Goal: Task Accomplishment & Management: Use online tool/utility

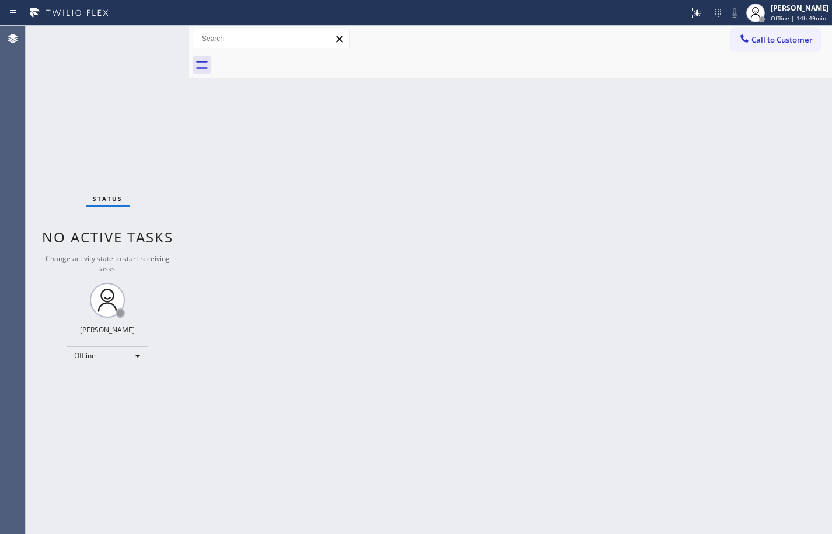
drag, startPoint x: 82, startPoint y: 167, endPoint x: 162, endPoint y: 193, distance: 84.6
click at [82, 167] on div "Status No active tasks Change activity state to start receiving tasks. [PERSON_…" at bounding box center [107, 280] width 163 height 508
click at [788, 151] on div "Back to Dashboard Change Sender ID Customers Technicians Select a contact Outbo…" at bounding box center [510, 280] width 643 height 508
click at [93, 353] on div "Offline" at bounding box center [108, 355] width 82 height 19
click at [114, 386] on li "Available" at bounding box center [106, 386] width 79 height 14
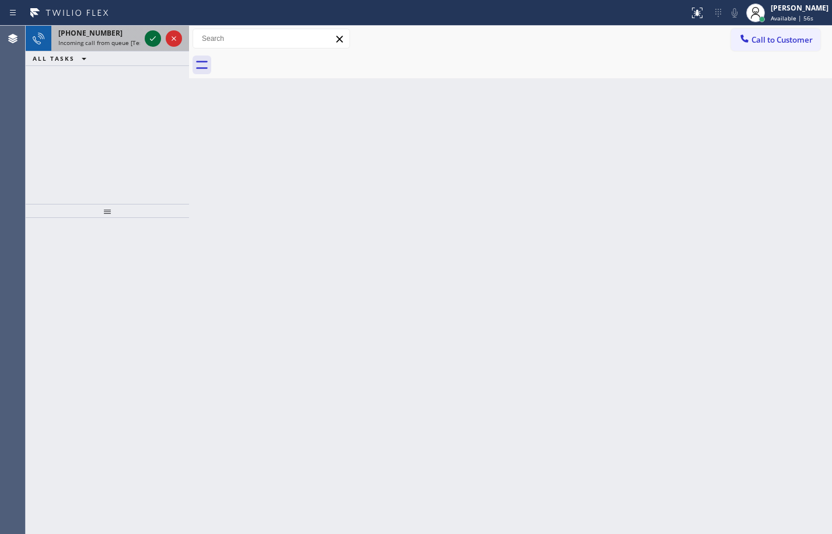
click at [156, 37] on icon at bounding box center [153, 39] width 14 height 14
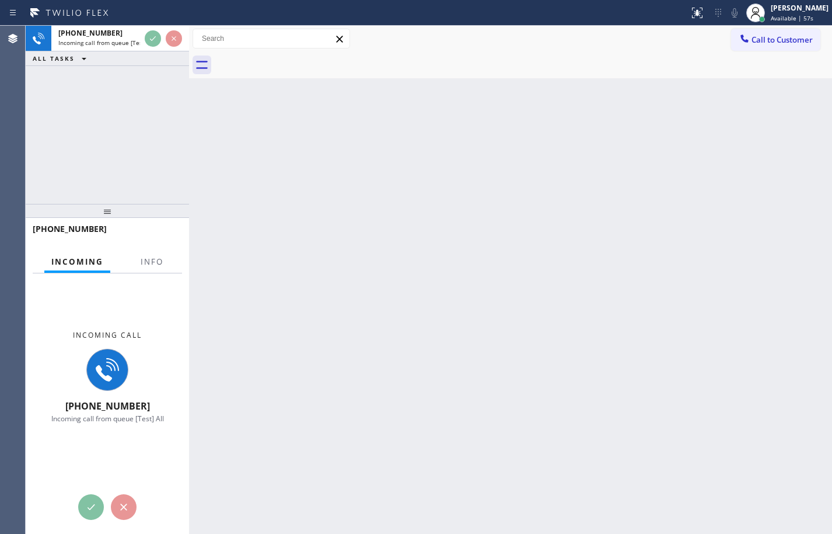
click at [149, 271] on div at bounding box center [152, 271] width 37 height 2
click at [149, 268] on button "Info" at bounding box center [152, 261] width 37 height 23
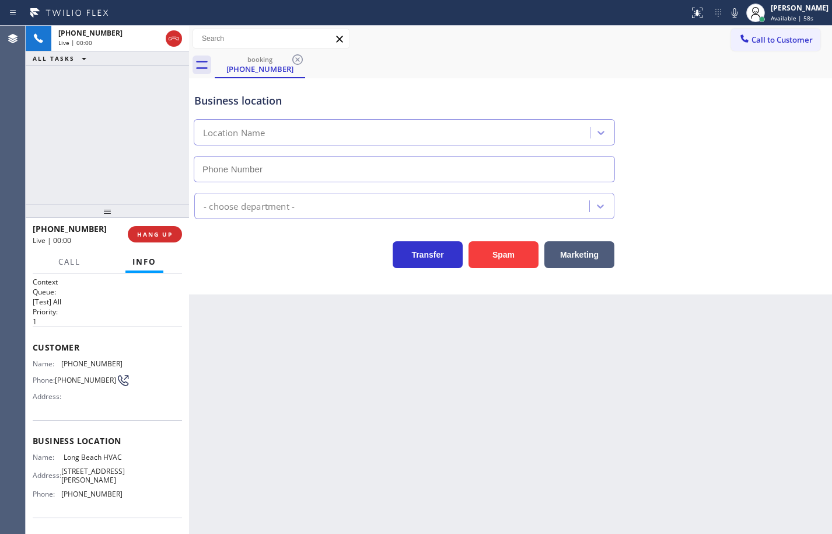
type input "[PHONE_NUMBER]"
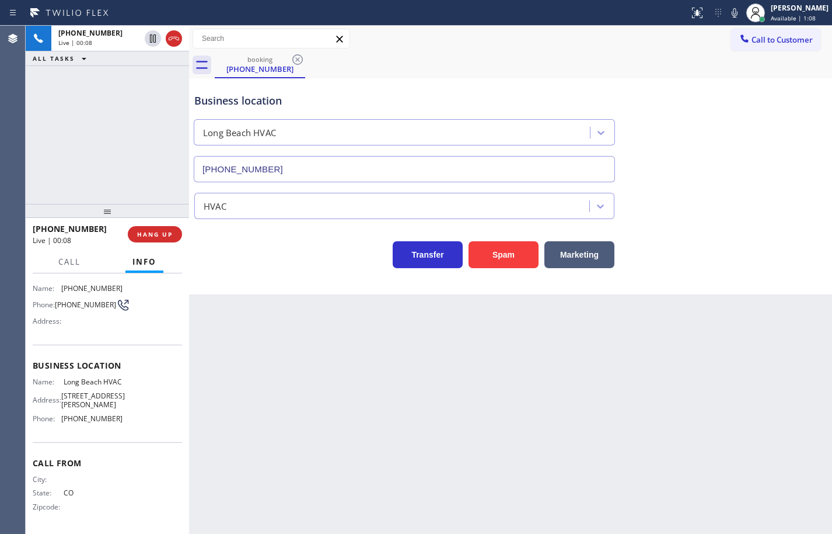
scroll to position [79, 0]
click at [126, 421] on div "Name: Long Beach HVAC Address: 1339 E Phillips St Phone: (323) 641-4970" at bounding box center [107, 402] width 149 height 50
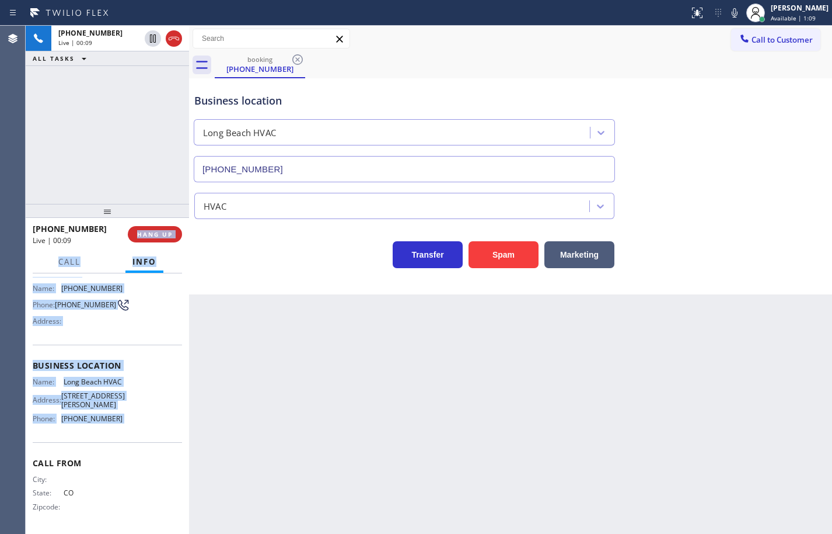
scroll to position [0, 0]
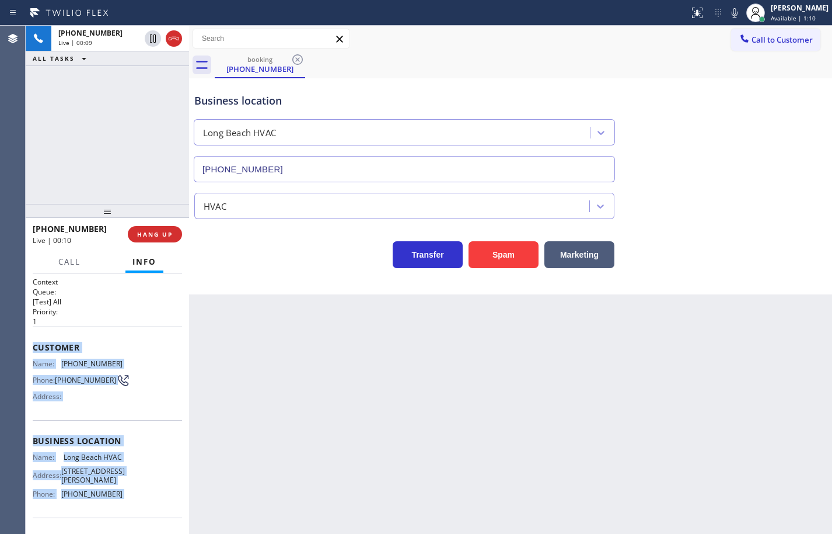
drag, startPoint x: 126, startPoint y: 421, endPoint x: 34, endPoint y: 353, distance: 113.9
click at [34, 353] on div "Context Queue: [Test] All Priority: 1 Customer Name: (720) 648-8988 Phone: (720…" at bounding box center [107, 441] width 149 height 329
copy div "Customer Name: (720) 648-8988 Phone: (720) 648-8988 Address: Business location …"
click at [728, 14] on icon at bounding box center [735, 13] width 14 height 14
click at [152, 37] on icon at bounding box center [153, 38] width 6 height 8
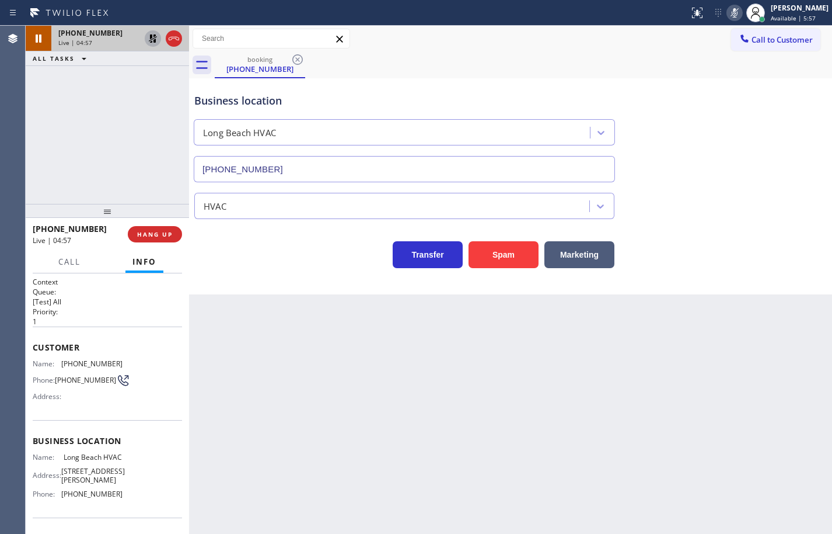
click at [100, 148] on div "+17206488988 Live | 04:57 ALL TASKS ALL TASKS ACTIVE TASKS TASKS IN WRAP UP" at bounding box center [107, 115] width 163 height 178
click at [104, 133] on div "+17206488988 Live | 05:06 ALL TASKS ALL TASKS ACTIVE TASKS TASKS IN WRAP UP" at bounding box center [107, 115] width 163 height 178
click at [83, 169] on div "+17206488988 Live | 05:33 ALL TASKS ALL TASKS ACTIVE TASKS TASKS IN WRAP UP" at bounding box center [107, 115] width 163 height 178
drag, startPoint x: 781, startPoint y: 100, endPoint x: 695, endPoint y: 1, distance: 131.6
click at [782, 100] on div "Business location Long Beach HVAC (323) 641-4970" at bounding box center [510, 129] width 637 height 106
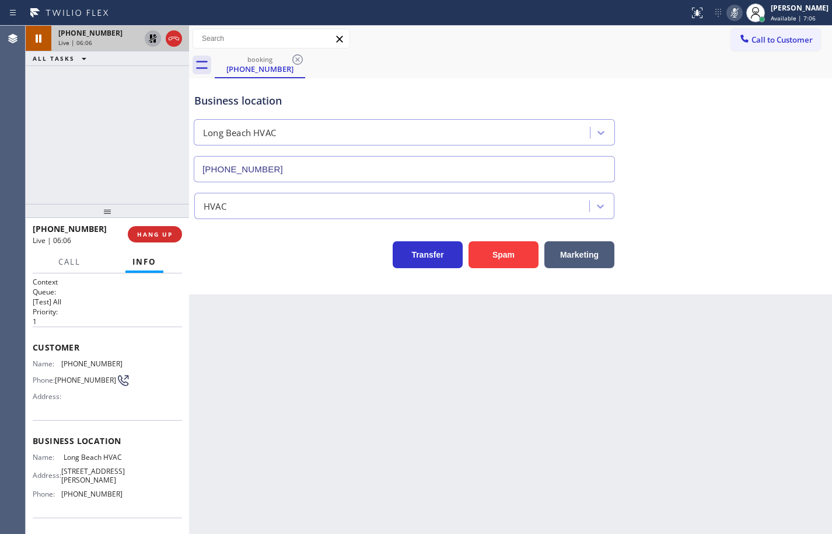
drag, startPoint x: 123, startPoint y: 149, endPoint x: 166, endPoint y: 74, distance: 87.1
click at [123, 149] on div "+17206488988 Live | 06:06 ALL TASKS ALL TASKS ACTIVE TASKS TASKS IN WRAP UP" at bounding box center [107, 115] width 163 height 178
click at [152, 37] on icon at bounding box center [153, 38] width 8 height 8
click at [728, 11] on icon at bounding box center [735, 13] width 14 height 14
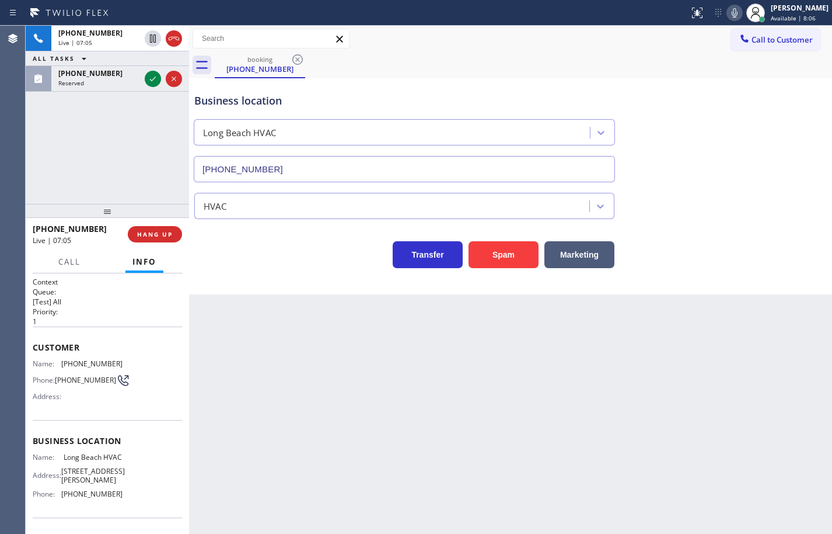
drag, startPoint x: 123, startPoint y: 140, endPoint x: 130, endPoint y: 123, distance: 18.1
click at [123, 140] on div "+17206488988 Live | 07:05 ALL TASKS ALL TASKS ACTIVE TASKS TASKS IN WRAP UP (62…" at bounding box center [107, 115] width 163 height 178
click at [152, 79] on icon at bounding box center [153, 79] width 14 height 14
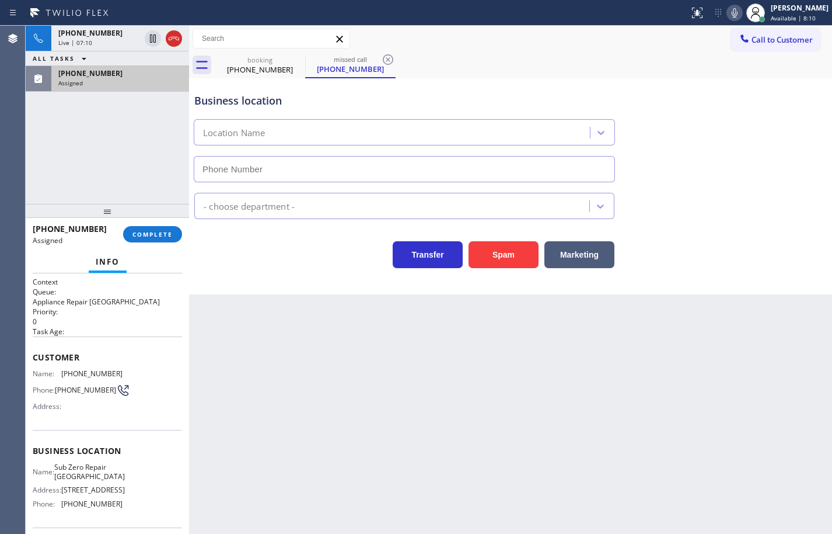
type input "(818) 403-3728"
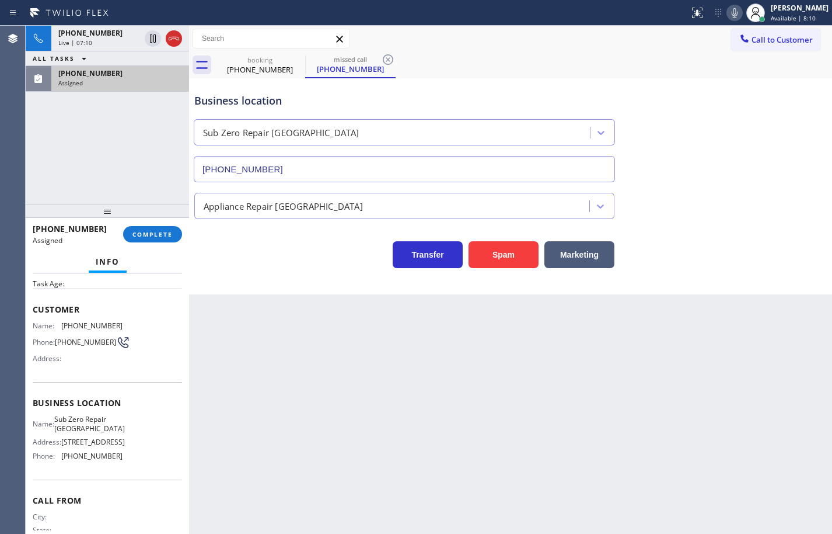
scroll to position [58, 0]
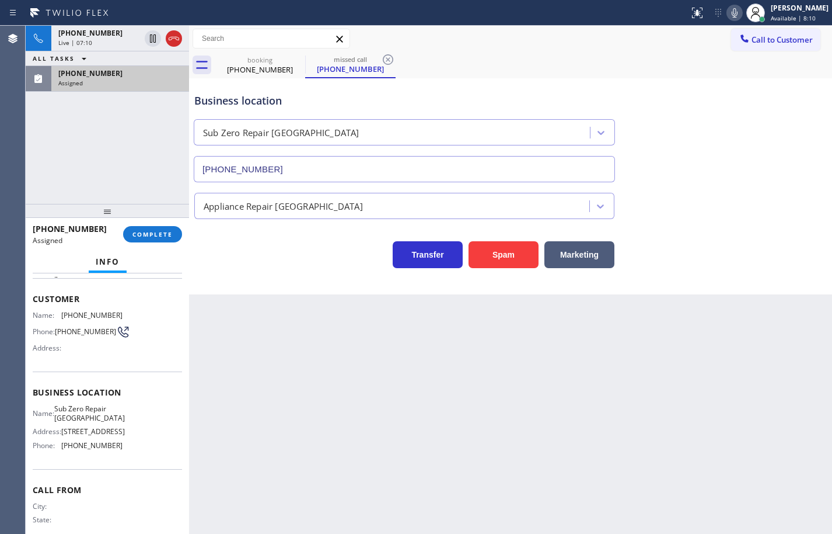
click at [126, 454] on div "Name: Sub Zero Repair Woodland Hills Address: 6464 Canoga Ave Phone: (818) 403-…" at bounding box center [107, 429] width 149 height 50
click at [127, 454] on div "Name: Sub Zero Repair Woodland Hills Address: 6464 Canoga Ave Phone: (818) 403-…" at bounding box center [107, 429] width 149 height 50
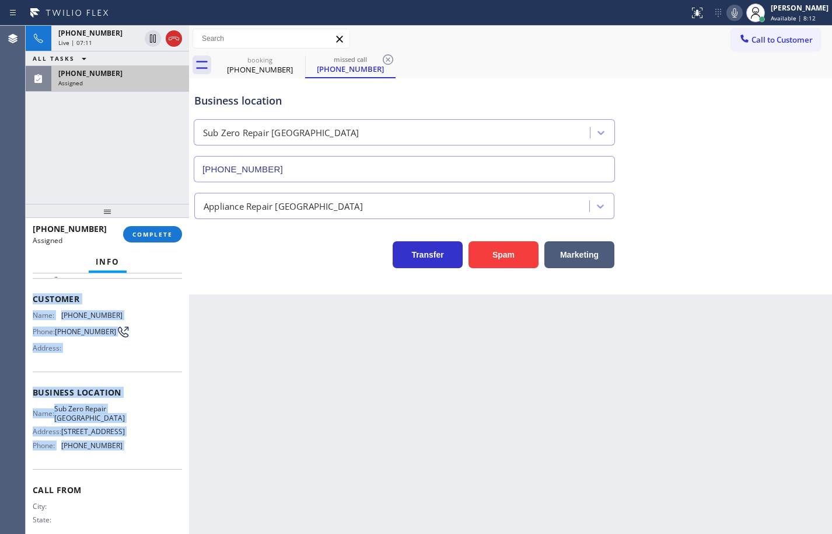
drag, startPoint x: 127, startPoint y: 458, endPoint x: 34, endPoint y: 301, distance: 182.7
click at [34, 301] on div "Context Queue: Appliance Repair High End Priority: 0 Task Age: Customer Name: (…" at bounding box center [107, 387] width 149 height 339
copy div "Customer Name: (626) 487-1822 Phone: (626) 487-1822 Address: Business location …"
click at [165, 241] on button "COMPLETE" at bounding box center [152, 234] width 59 height 16
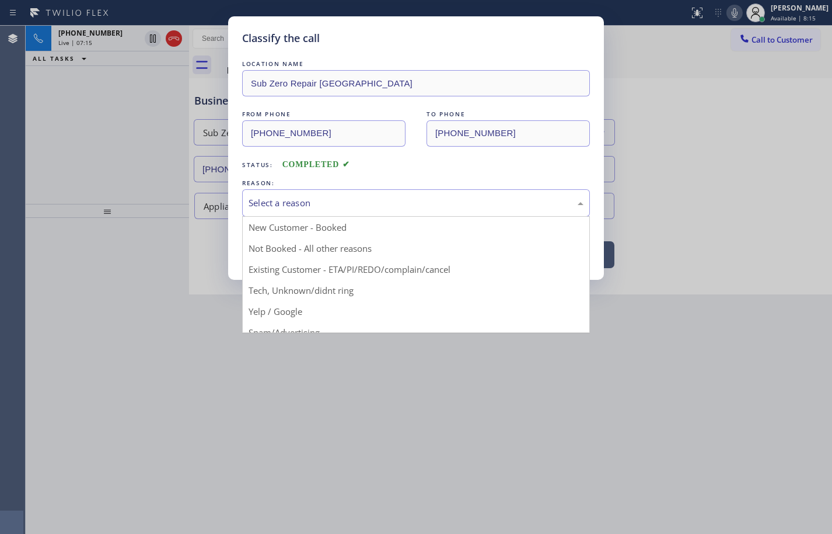
click at [353, 200] on div "Select a reason" at bounding box center [416, 202] width 335 height 13
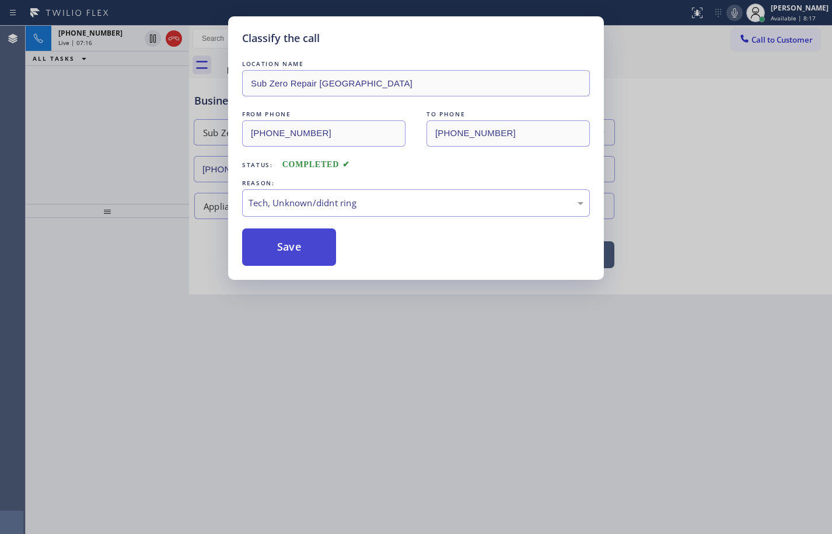
click at [318, 250] on button "Save" at bounding box center [289, 246] width 94 height 37
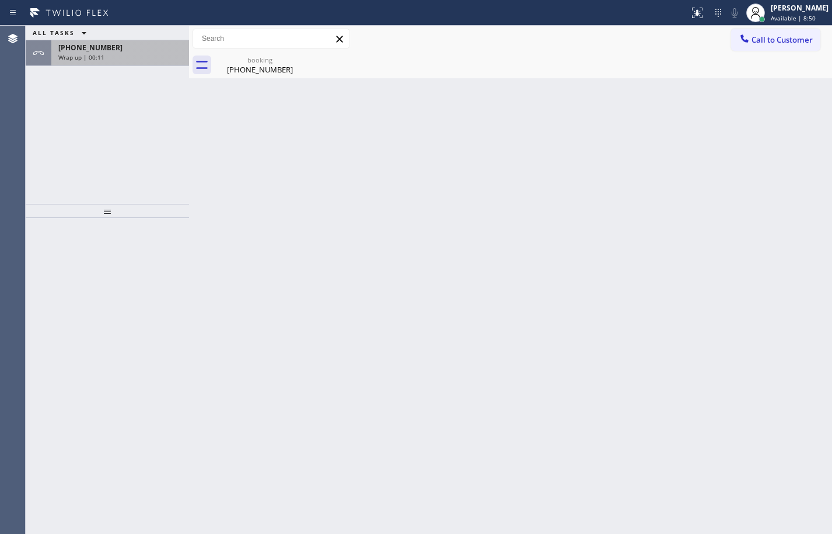
click at [89, 59] on span "Wrap up | 00:11" at bounding box center [81, 57] width 46 height 8
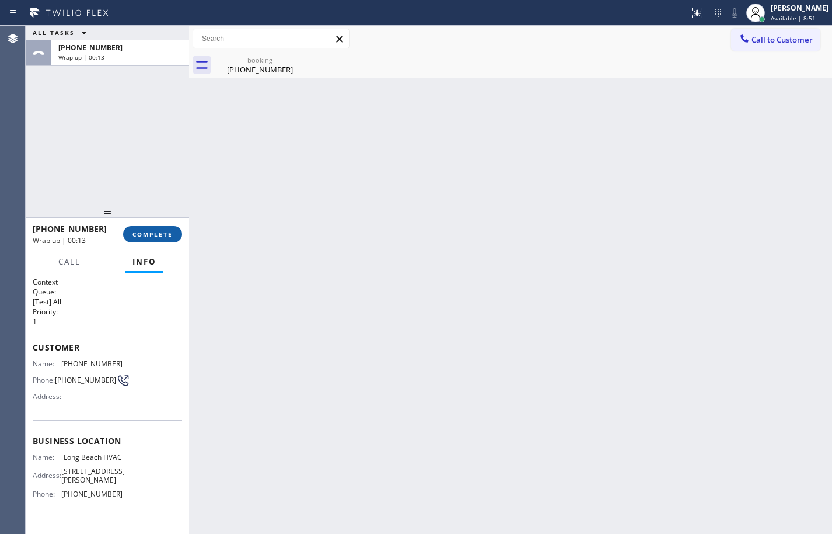
click at [152, 230] on span "COMPLETE" at bounding box center [153, 234] width 40 height 8
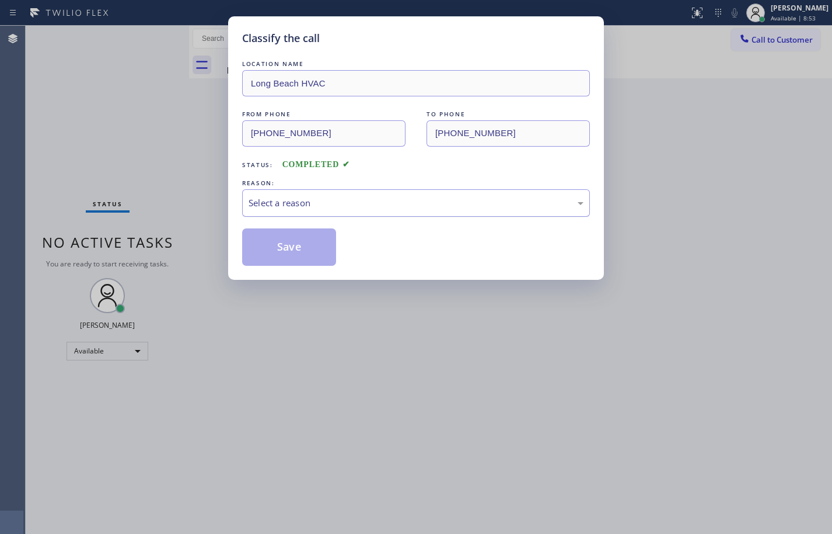
click at [331, 200] on div "Select a reason" at bounding box center [416, 202] width 335 height 13
click at [300, 243] on button "Save" at bounding box center [289, 246] width 94 height 37
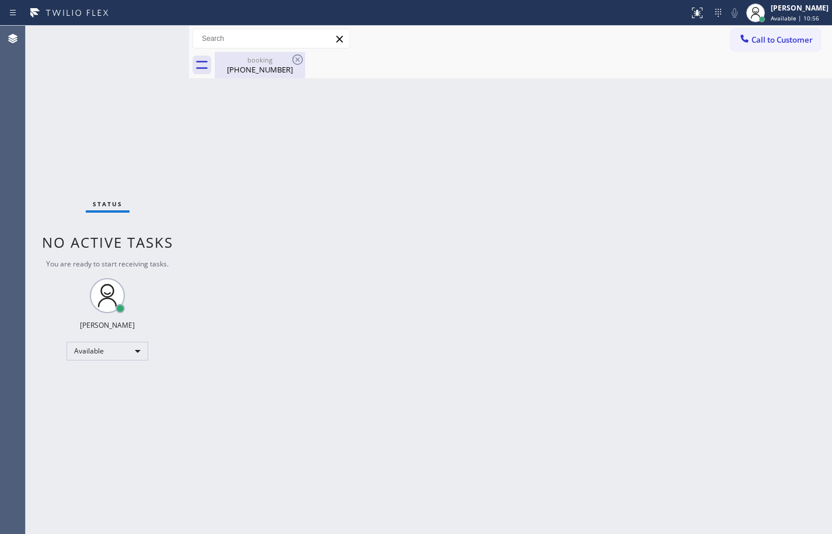
click at [256, 72] on div "(720) 648-8988" at bounding box center [260, 69] width 88 height 11
click at [797, 323] on div "Back to Dashboard Change Sender ID Customers Technicians Select a contact Outbo…" at bounding box center [510, 280] width 643 height 508
click at [98, 110] on div "Status No active tasks You are ready to start receiving tasks. Sean Louis Atano…" at bounding box center [107, 280] width 163 height 508
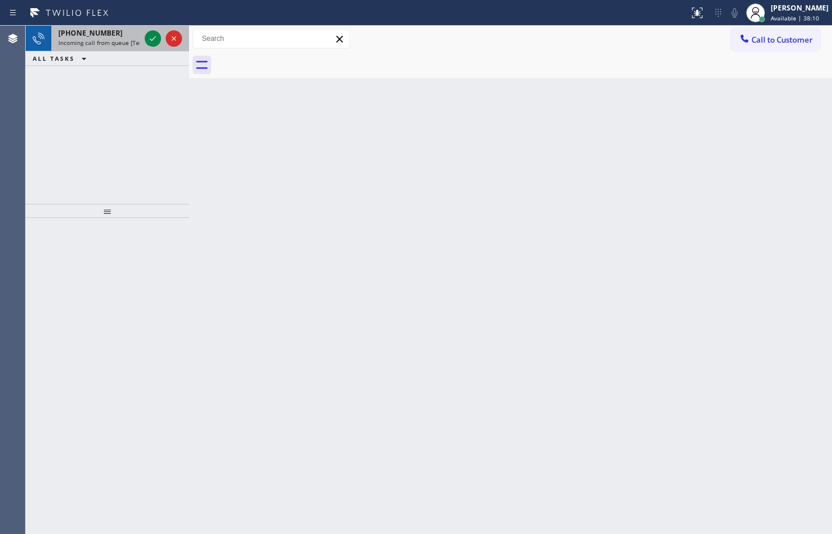
click at [144, 36] on div at bounding box center [163, 39] width 42 height 26
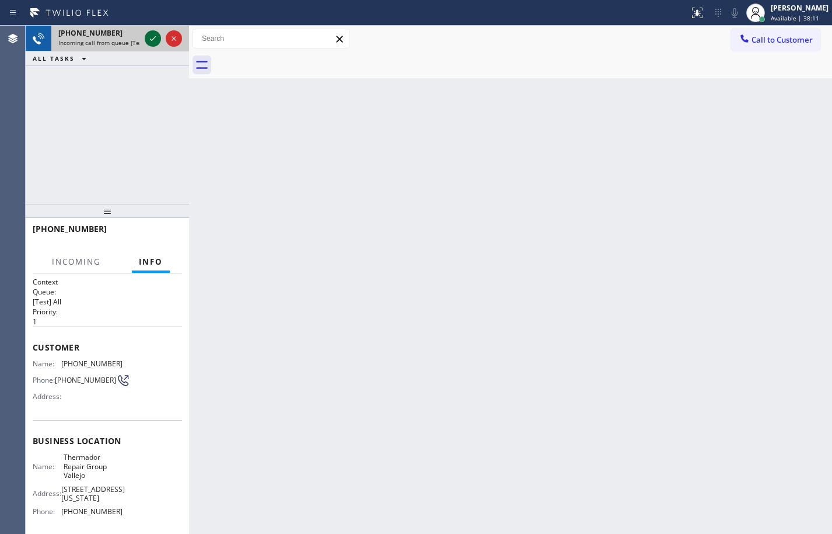
click at [152, 39] on icon at bounding box center [153, 39] width 14 height 14
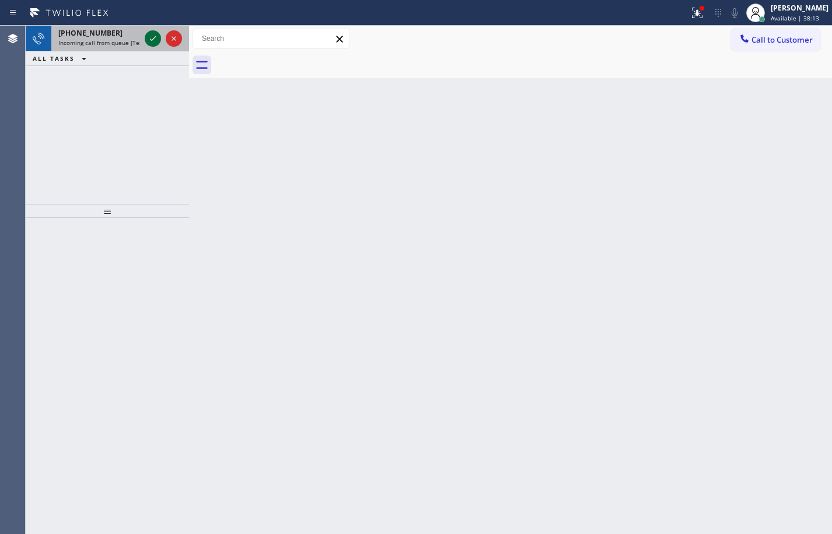
click at [153, 43] on icon at bounding box center [153, 39] width 14 height 14
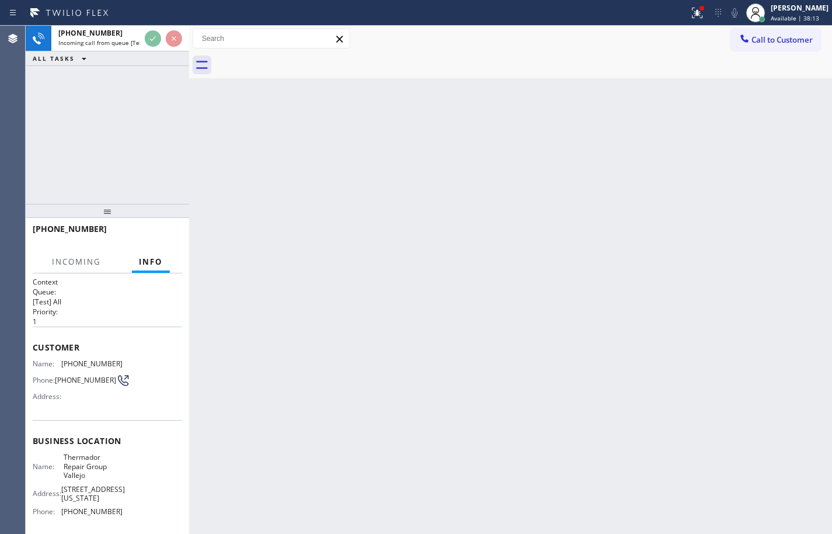
scroll to position [97, 0]
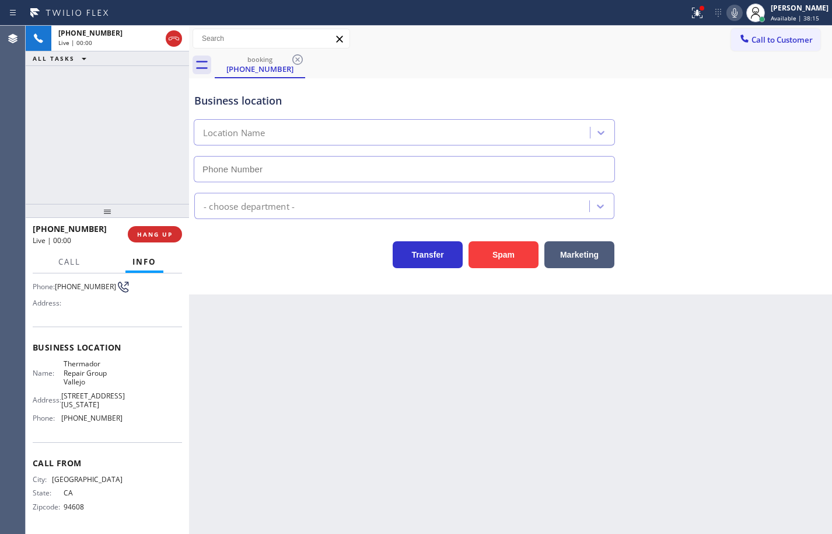
type input "(707) 504-3963"
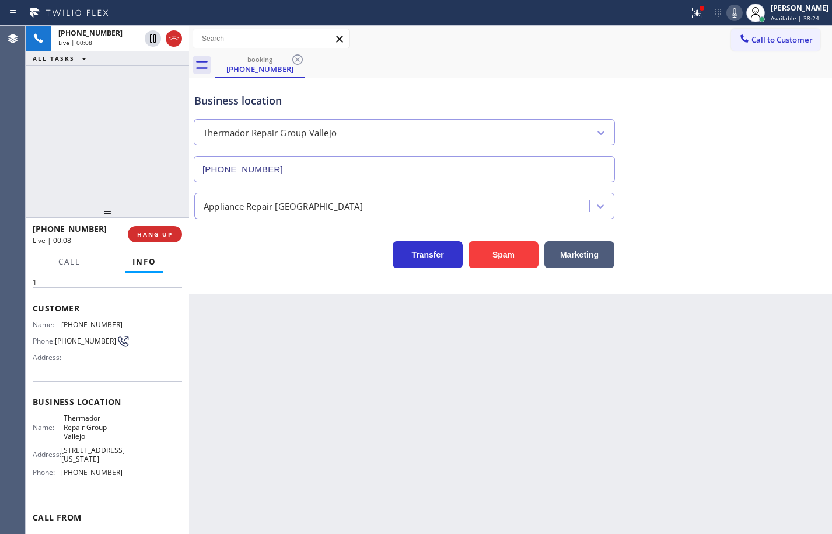
click at [121, 488] on div "Business location Name: Thermador Repair Group Vallejo Address: 408 Tennessee S…" at bounding box center [107, 439] width 149 height 116
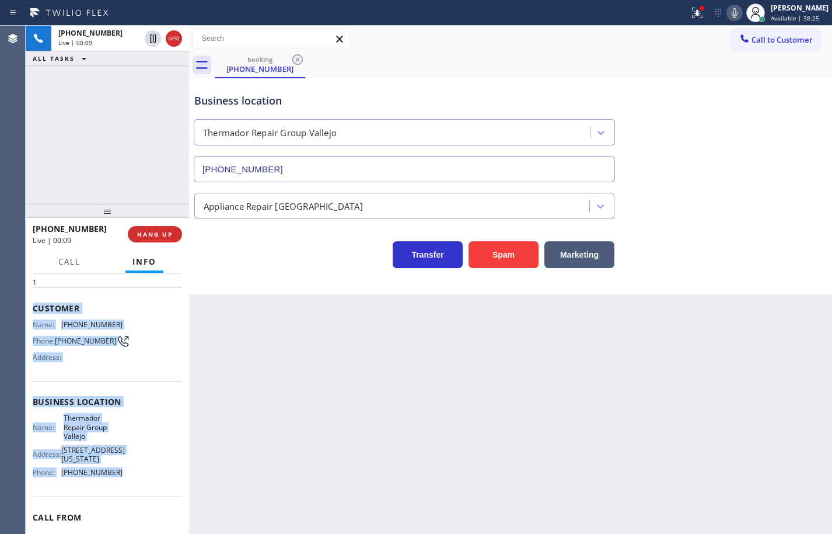
drag, startPoint x: 122, startPoint y: 485, endPoint x: 32, endPoint y: 306, distance: 200.0
click at [32, 306] on div "Context Queue: [Test] All Priority: 1 Customer Name: (510) 393-3329 Phone: (510…" at bounding box center [107, 403] width 163 height 260
copy div "Customer Name: (510) 393-3329 Phone: (510) 393-3329 Address: Business location …"
click at [274, 341] on div "Back to Dashboard Change Sender ID Customers Technicians Select a contact Outbo…" at bounding box center [510, 280] width 643 height 508
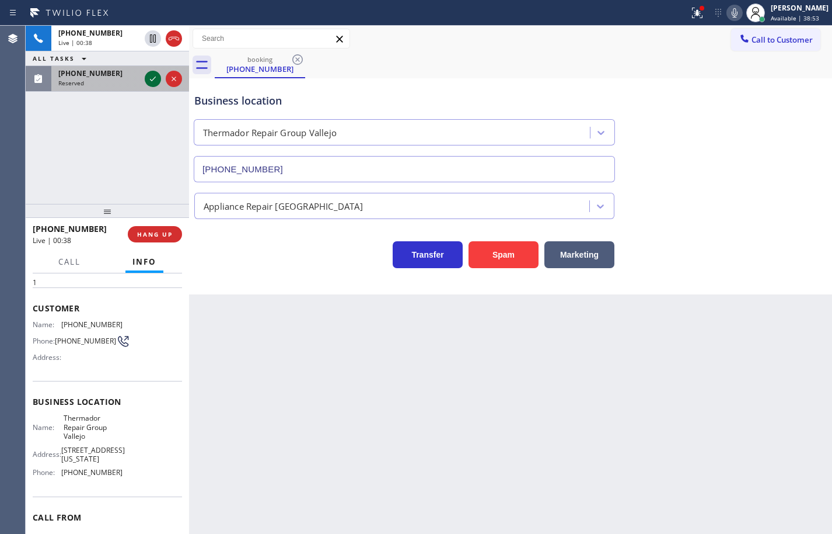
click at [151, 80] on icon at bounding box center [153, 78] width 6 height 5
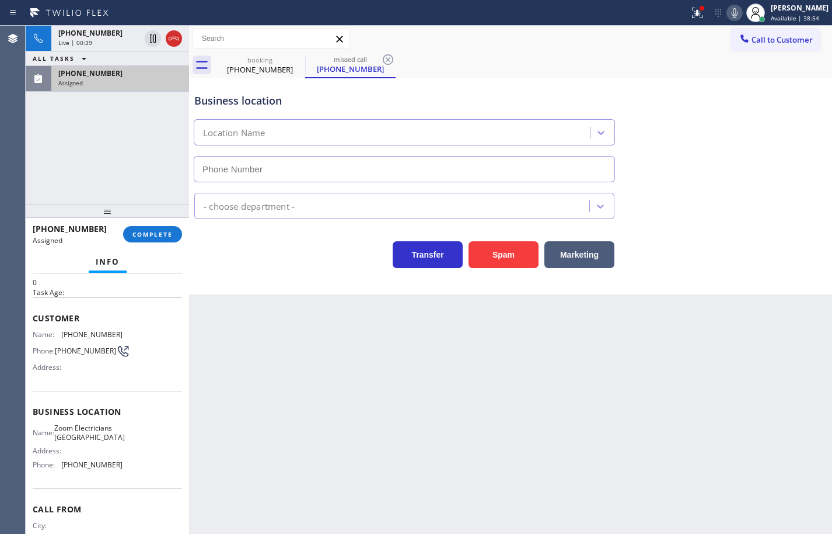
type input "(415) 727-8840"
click at [123, 473] on div "Name: Zoom Electricians San Francisco Address: Phone: (415) 727-8840" at bounding box center [107, 448] width 149 height 50
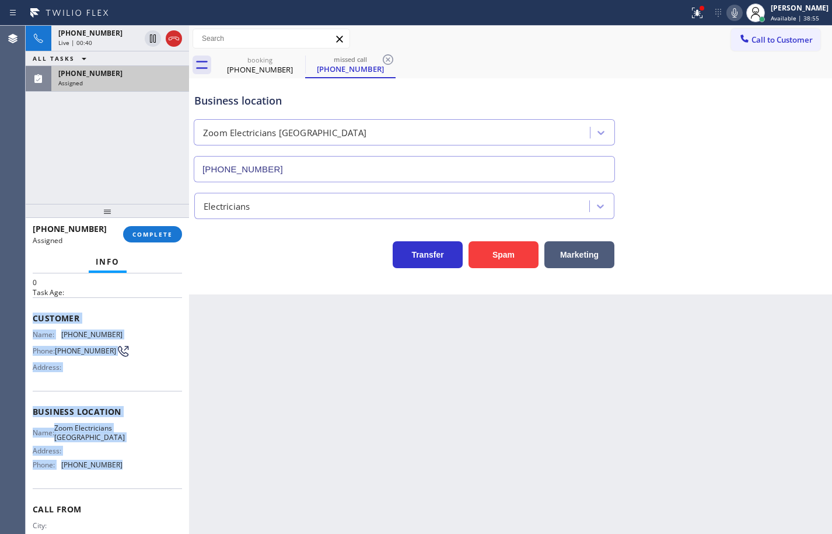
drag, startPoint x: 123, startPoint y: 482, endPoint x: 36, endPoint y: 321, distance: 182.3
click at [34, 321] on div "Context Queue: Electrical Priority: 0 Task Age: Customer Name: (917) 444-2696 P…" at bounding box center [107, 407] width 149 height 339
copy div "Customer Name: (917) 444-2696 Phone: (917) 444-2696 Address: Business location …"
click at [176, 237] on button "COMPLETE" at bounding box center [152, 234] width 59 height 16
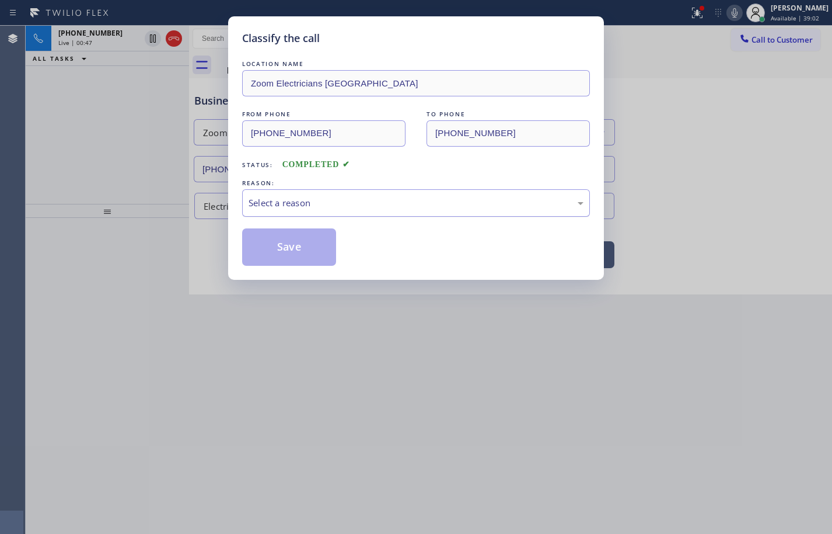
click at [332, 202] on div "Select a reason" at bounding box center [416, 202] width 335 height 13
click at [316, 251] on button "Save" at bounding box center [289, 246] width 94 height 37
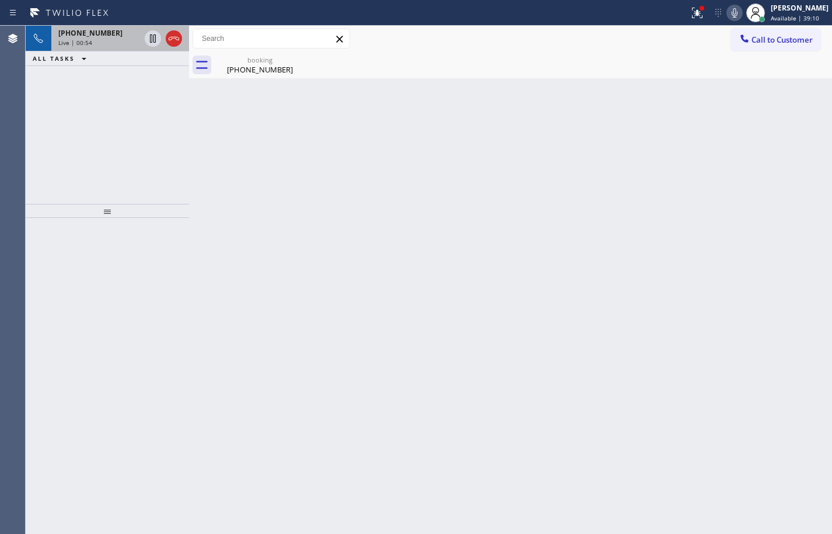
click at [111, 41] on div "Live | 00:54" at bounding box center [99, 43] width 82 height 8
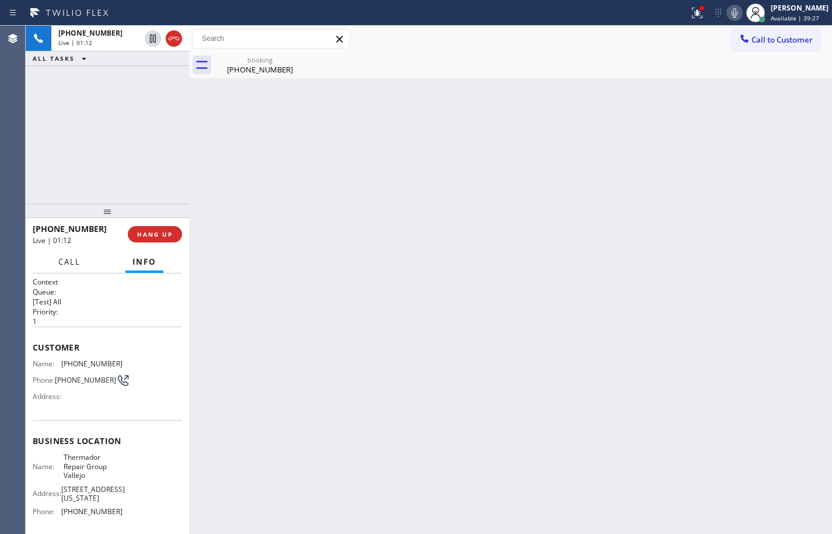
click at [75, 262] on span "Call" at bounding box center [69, 261] width 22 height 11
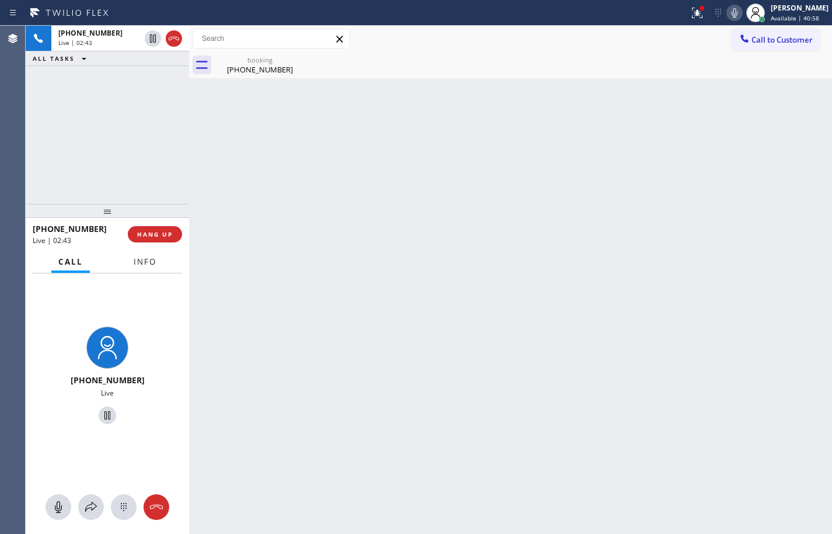
click at [135, 260] on span "Info" at bounding box center [145, 261] width 23 height 11
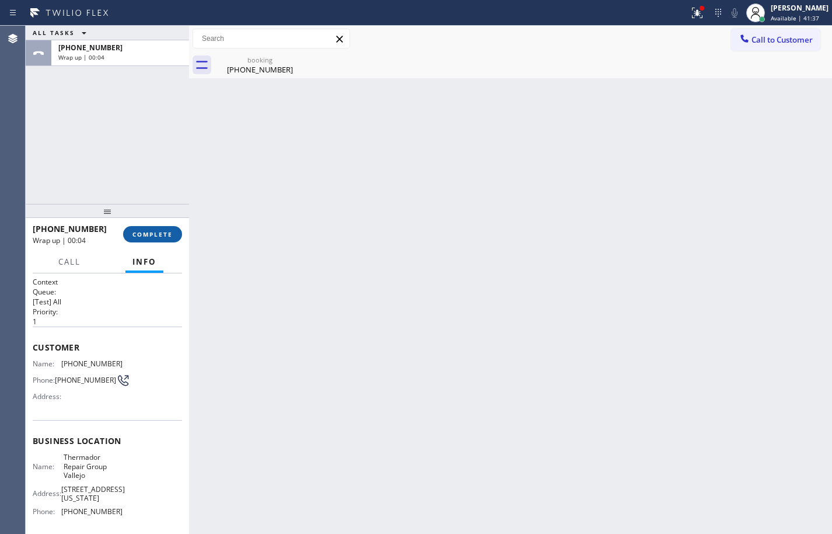
drag, startPoint x: 175, startPoint y: 248, endPoint x: 171, endPoint y: 241, distance: 8.1
click at [175, 248] on div "+15103933329 Wrap up | 00:04 COMPLETE" at bounding box center [107, 234] width 149 height 30
click at [169, 234] on span "COMPLETE" at bounding box center [153, 234] width 40 height 8
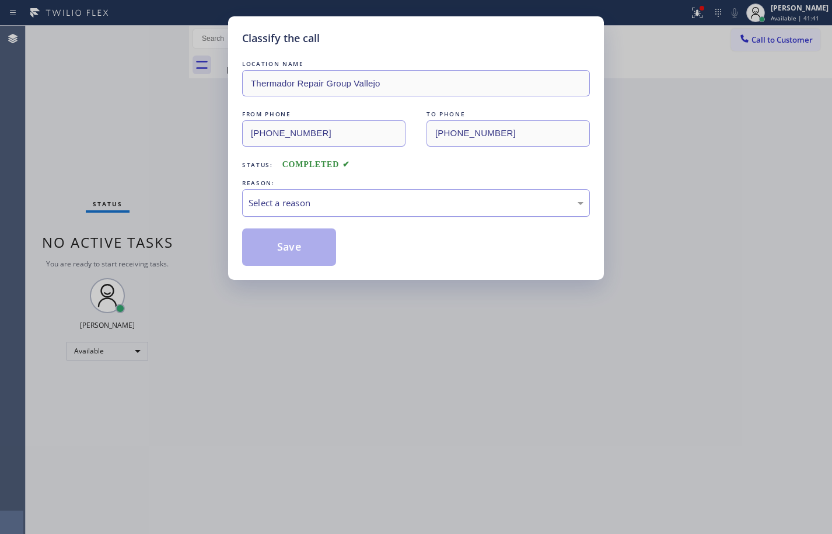
click at [323, 191] on div "Select a reason" at bounding box center [416, 202] width 348 height 27
click at [309, 231] on button "Save" at bounding box center [289, 246] width 94 height 37
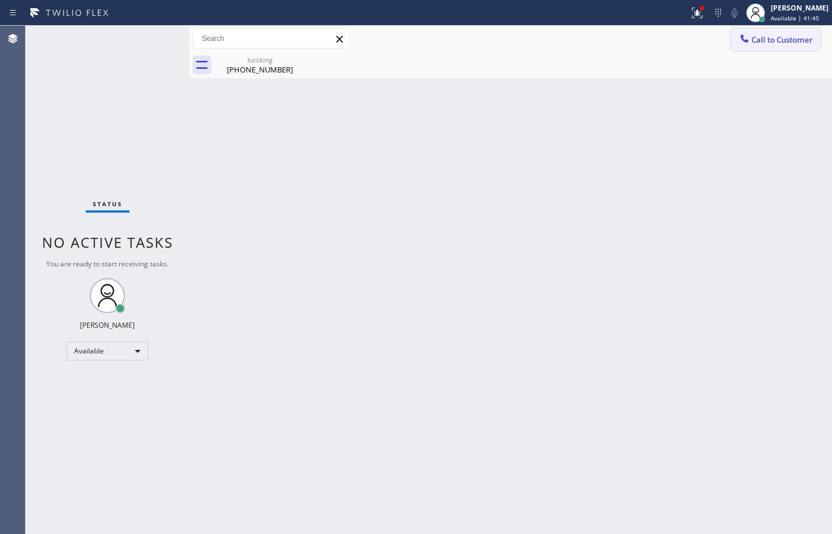
click at [751, 36] on div at bounding box center [745, 40] width 14 height 14
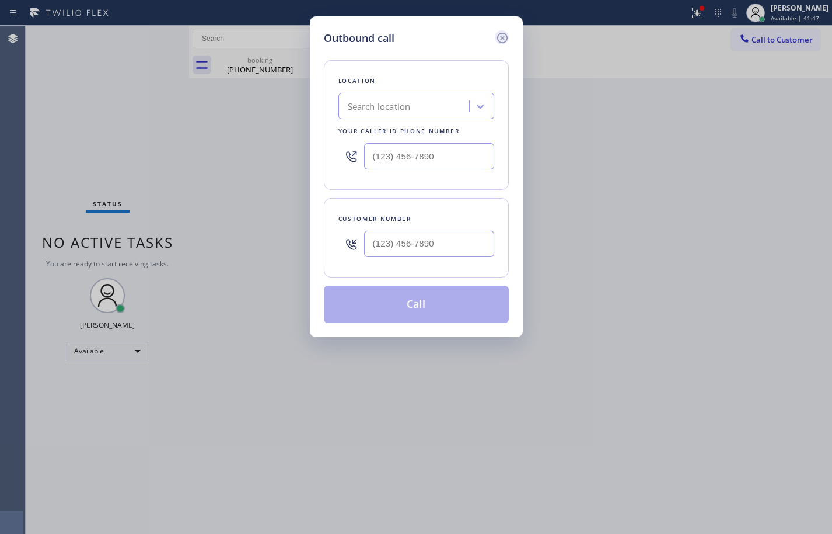
click at [506, 37] on icon at bounding box center [503, 38] width 14 height 14
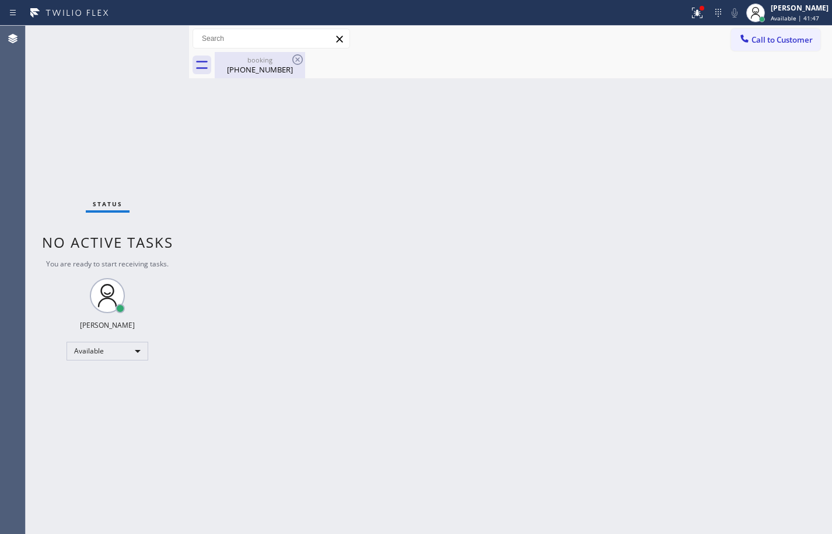
click at [263, 64] on div "(510) 393-3329" at bounding box center [260, 69] width 88 height 11
click at [801, 29] on button "Call to Customer" at bounding box center [775, 40] width 89 height 22
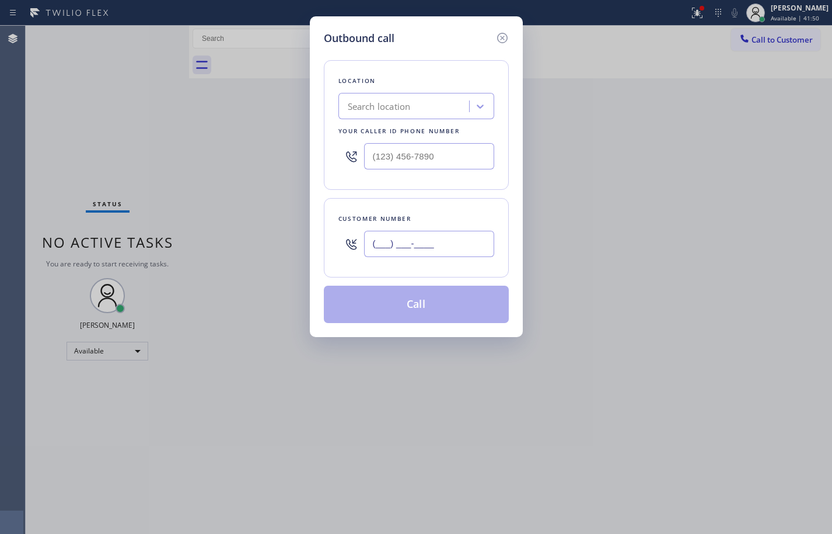
click at [480, 248] on input "(___) ___-____" at bounding box center [429, 244] width 130 height 26
paste input "917) 444-2696"
type input "(917) 444-2696"
click at [478, 158] on input "(___) ___-____" at bounding box center [429, 156] width 130 height 26
paste input "415) 727-8840"
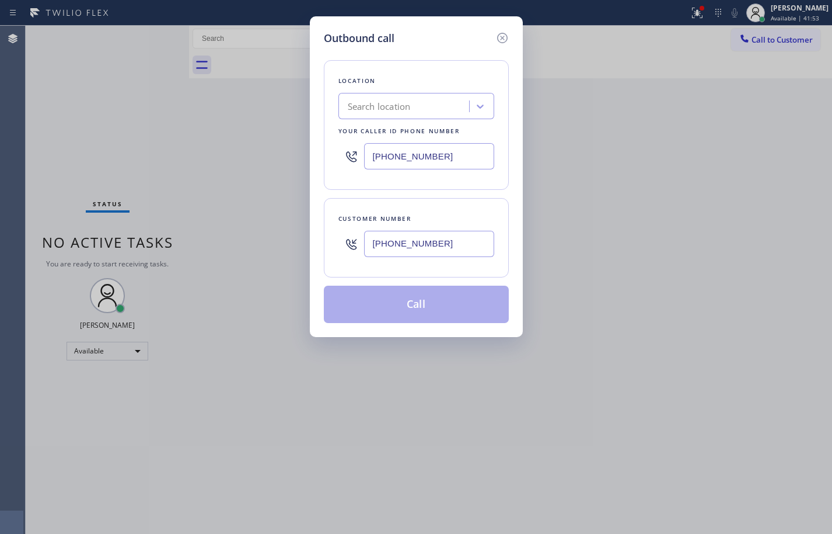
type input "(415) 727-8840"
click at [483, 192] on div "Location Search location Your caller id phone number (415) 727-8840 Customer nu…" at bounding box center [416, 184] width 185 height 277
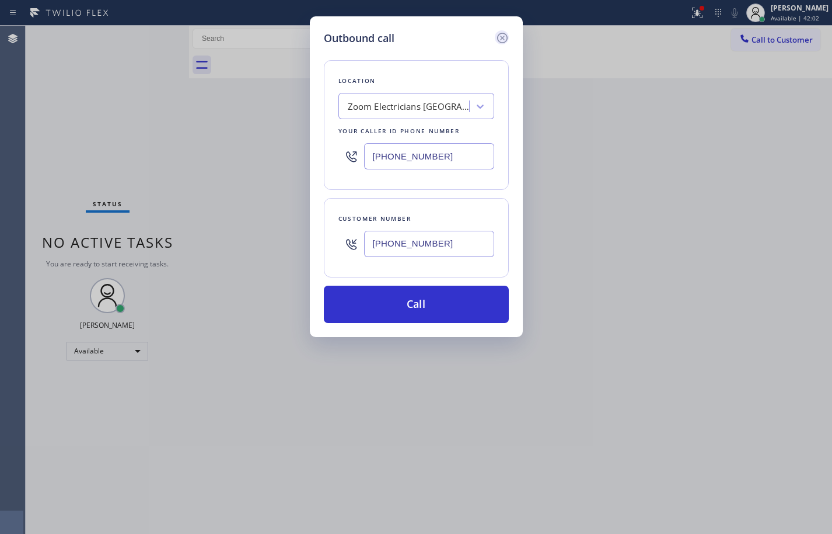
click at [503, 38] on icon at bounding box center [503, 38] width 14 height 14
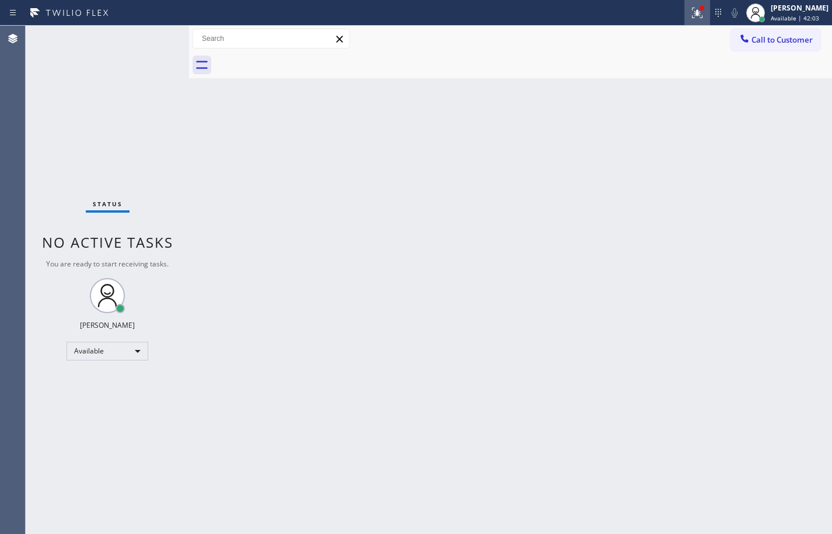
click at [691, 15] on icon at bounding box center [698, 13] width 14 height 14
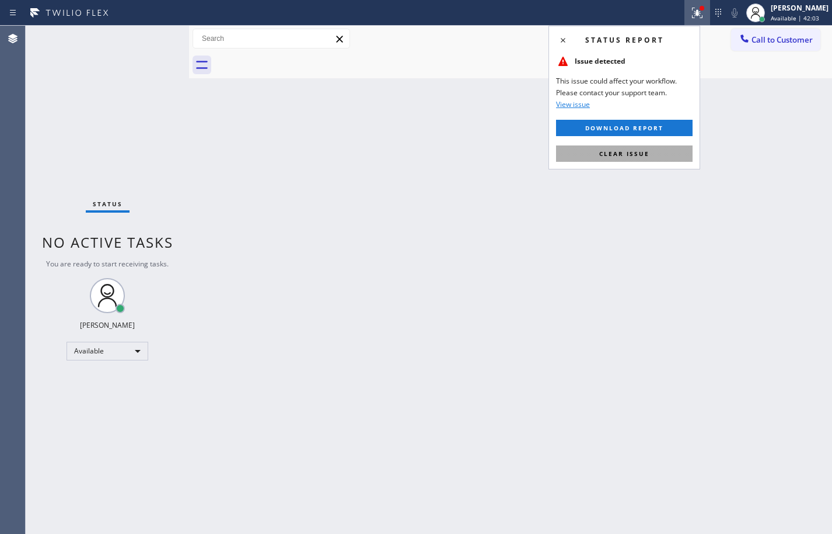
click at [654, 158] on button "Clear issue" at bounding box center [624, 153] width 137 height 16
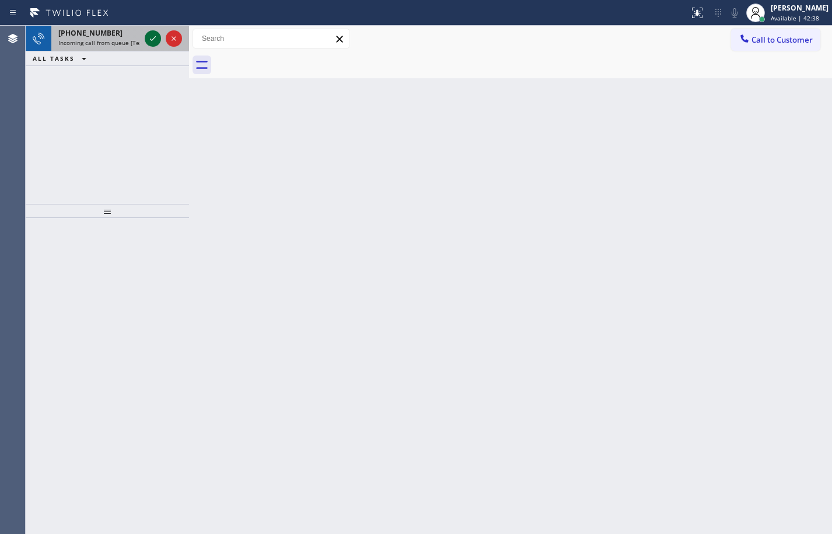
drag, startPoint x: 126, startPoint y: 47, endPoint x: 154, endPoint y: 38, distance: 30.1
click at [126, 47] on div "+18326073966 Incoming call from queue [Test] All" at bounding box center [96, 39] width 91 height 26
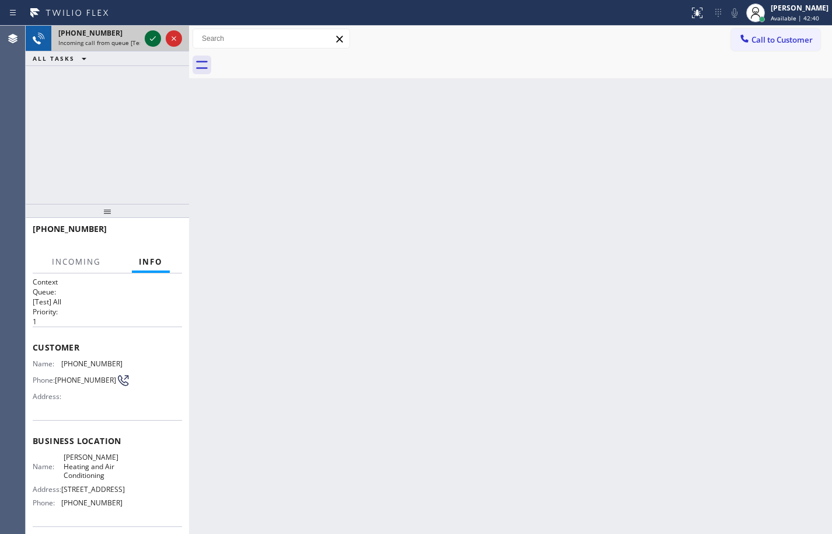
click at [157, 37] on icon at bounding box center [153, 39] width 14 height 14
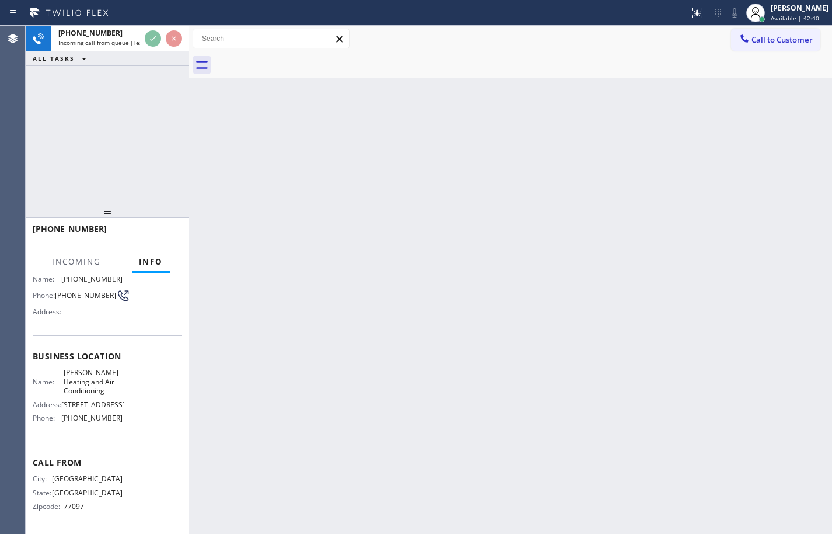
scroll to position [125, 0]
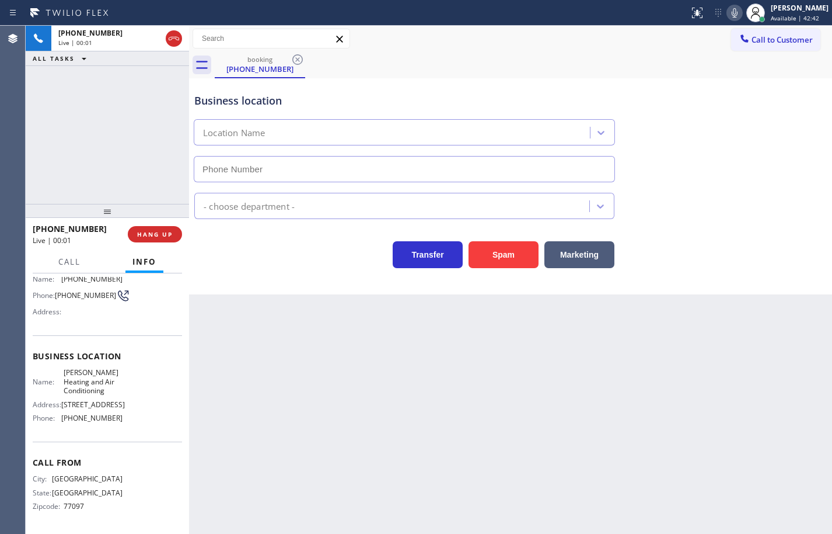
type input "(346) 336-5334"
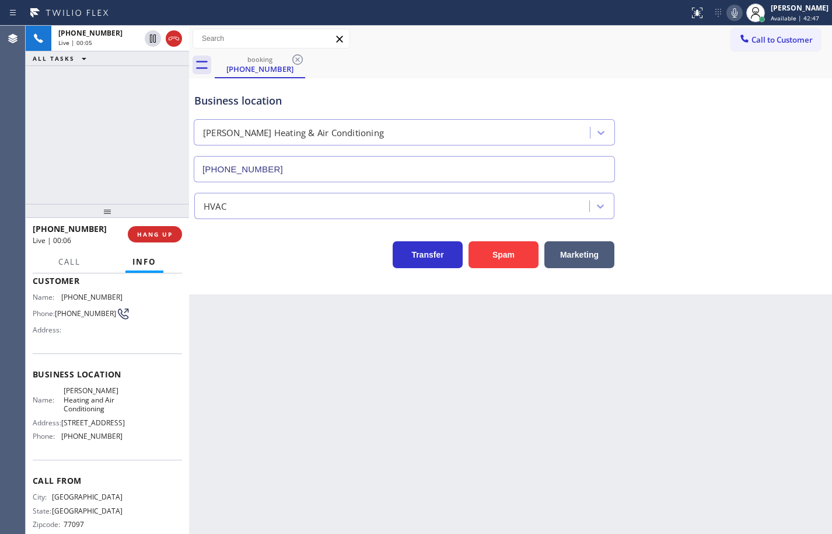
click at [121, 445] on div "Name: Harrison Heating and Air Conditioning Address: 1034 W Sycamore Rd, Fresno…" at bounding box center [107, 415] width 149 height 59
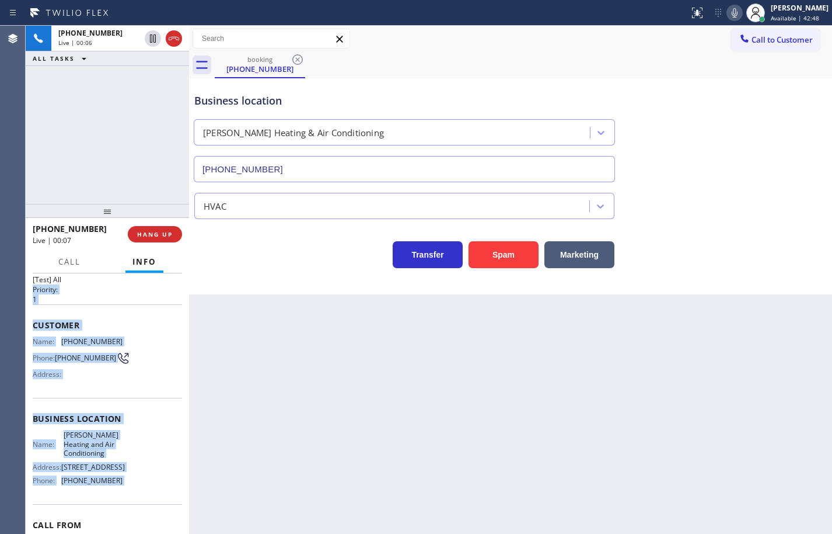
drag, startPoint x: 121, startPoint y: 476, endPoint x: 33, endPoint y: 286, distance: 209.5
click at [33, 286] on div "Context Queue: [Test] All Priority: 1 Customer Name: (832) 607-3966 Phone: (832…" at bounding box center [107, 424] width 149 height 338
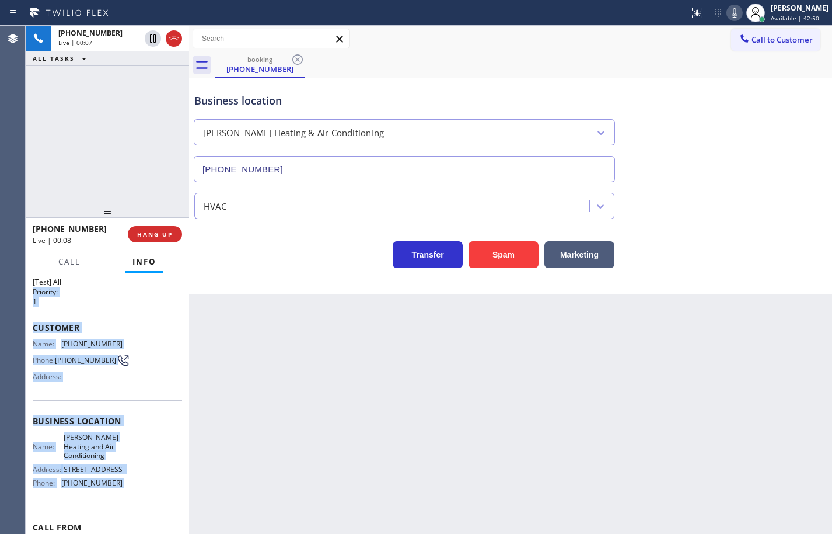
click at [59, 322] on span "Customer" at bounding box center [107, 327] width 149 height 11
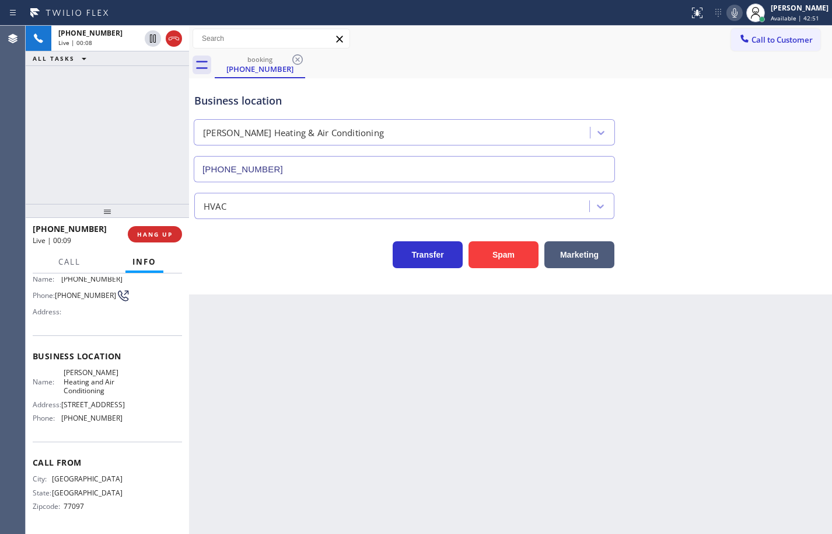
scroll to position [67, 0]
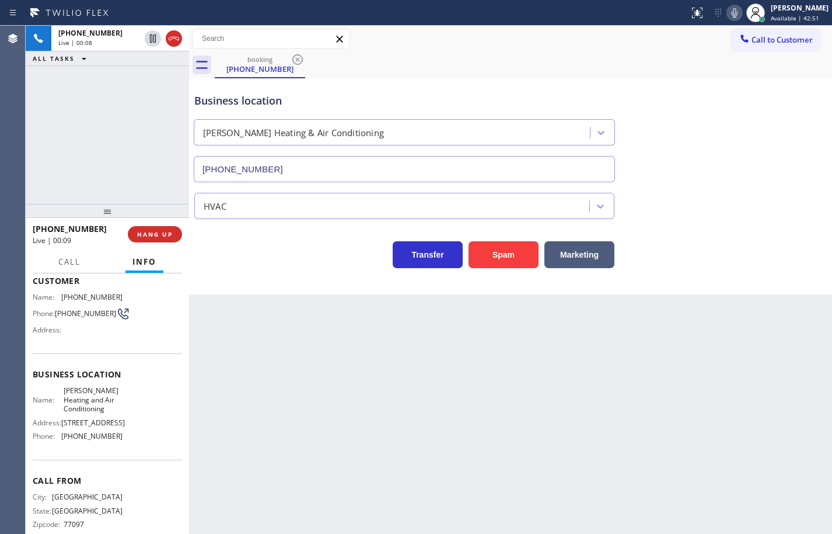
click at [128, 445] on div "Name: Harrison Heating and Air Conditioning Address: 1034 W Sycamore Rd, Fresno…" at bounding box center [107, 415] width 149 height 59
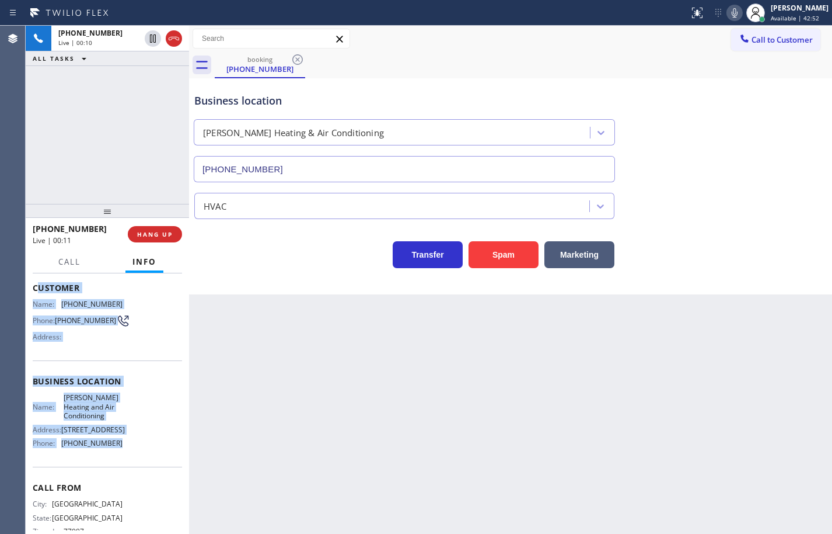
scroll to position [59, 0]
drag, startPoint x: 128, startPoint y: 473, endPoint x: 31, endPoint y: 297, distance: 202.0
click at [31, 297] on div "Context Queue: [Test] All Priority: 1 Customer Name: (832) 607-3966 Phone: (832…" at bounding box center [107, 403] width 163 height 260
copy div "Customer Name: (832) 607-3966 Phone: (832) 607-3966 Address: Business location …"
click at [728, 11] on icon at bounding box center [735, 13] width 14 height 14
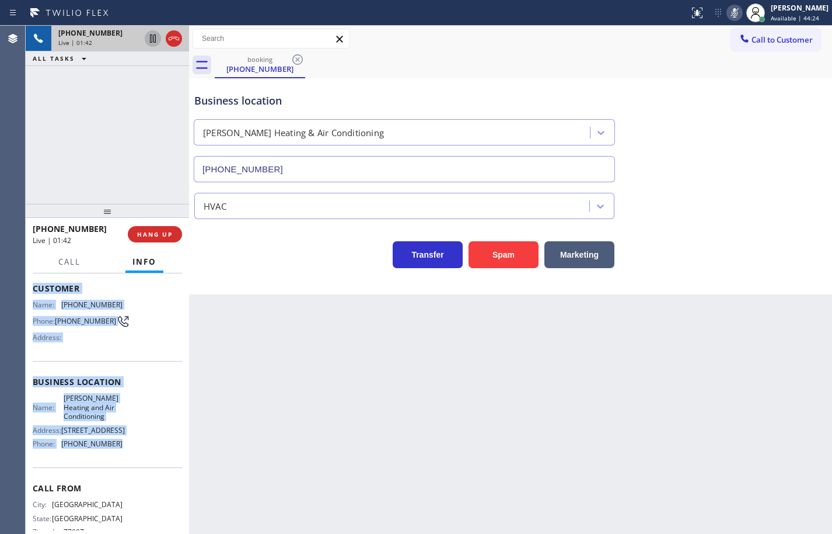
click at [151, 40] on icon at bounding box center [153, 39] width 14 height 14
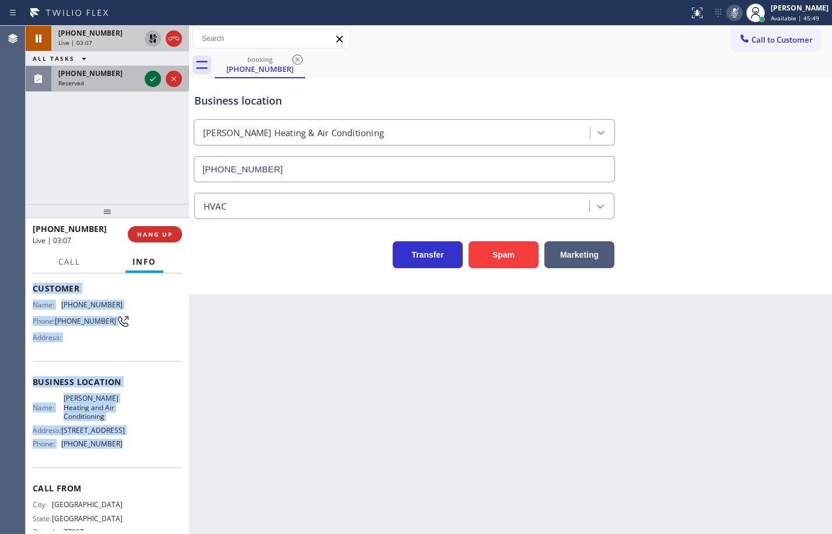
click at [151, 78] on icon at bounding box center [153, 79] width 14 height 14
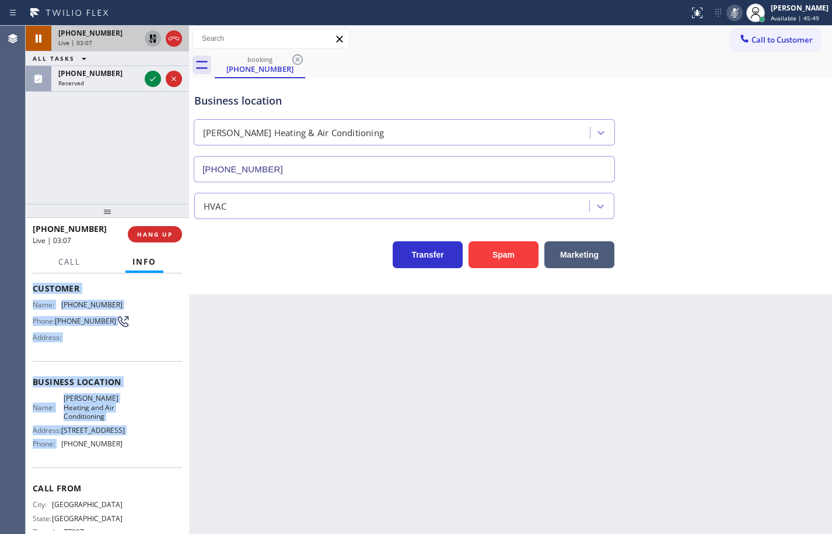
scroll to position [69, 0]
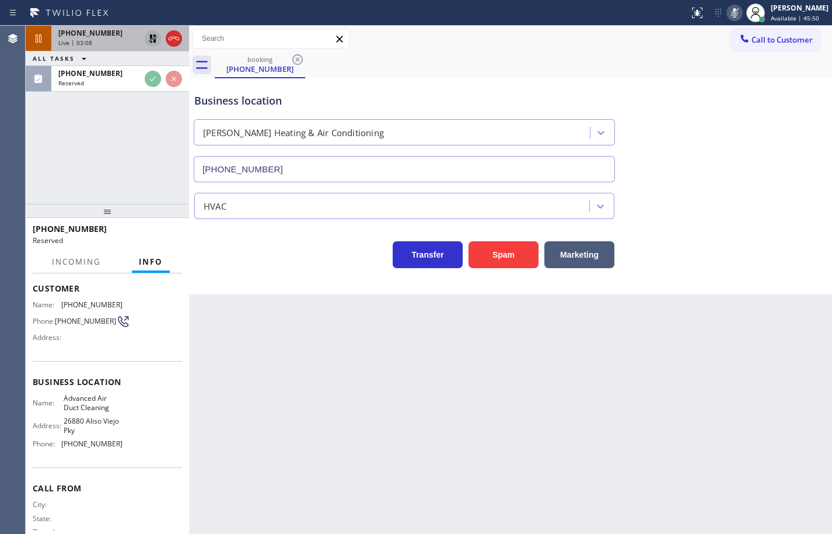
click at [259, 391] on div "Back to Dashboard Change Sender ID Customers Technicians Select a contact Outbo…" at bounding box center [510, 280] width 643 height 508
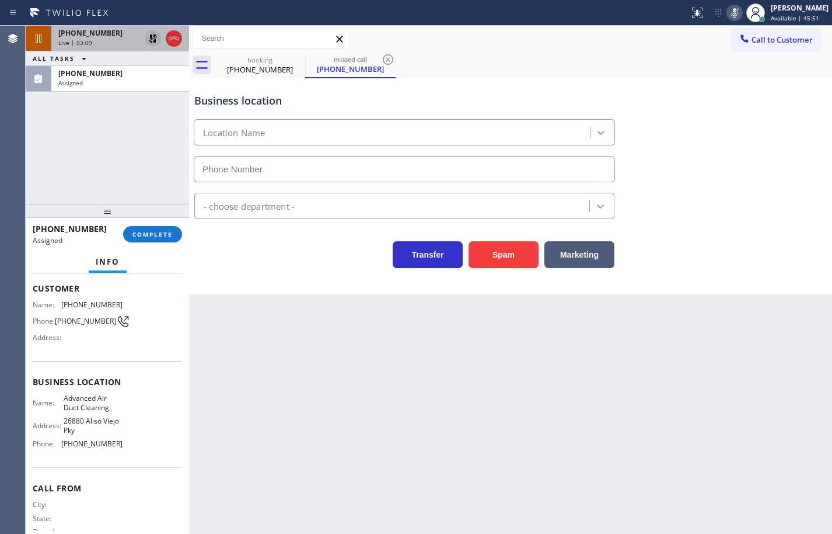
scroll to position [11, 0]
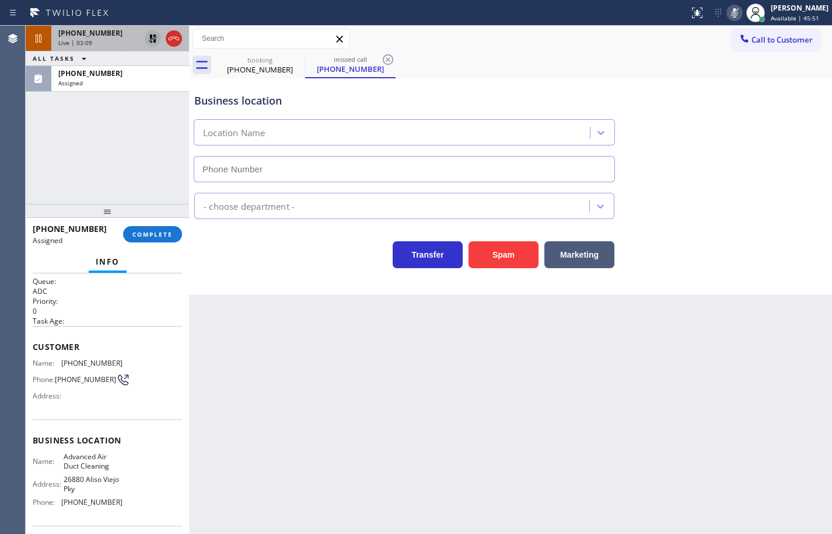
type input "(714) 832-8695"
click at [171, 238] on span "COMPLETE" at bounding box center [153, 234] width 40 height 8
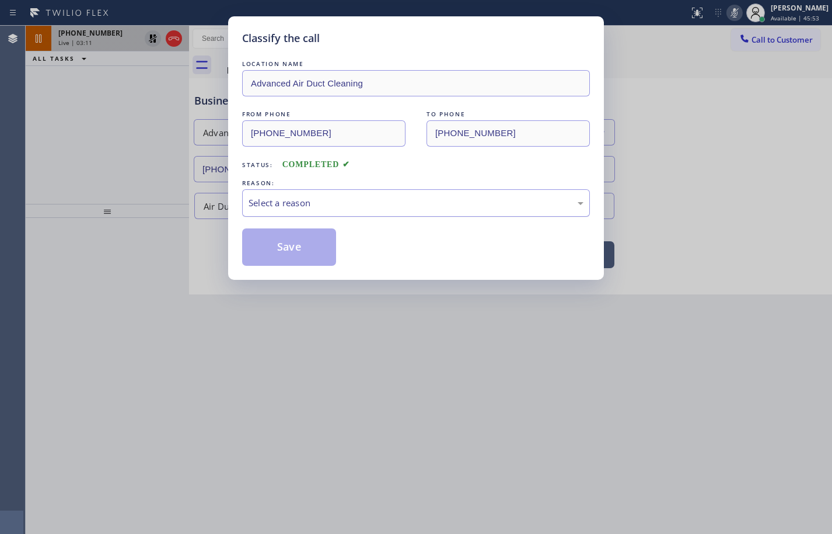
click at [341, 206] on div "Select a reason" at bounding box center [416, 202] width 335 height 13
click at [298, 248] on button "Save" at bounding box center [289, 246] width 94 height 37
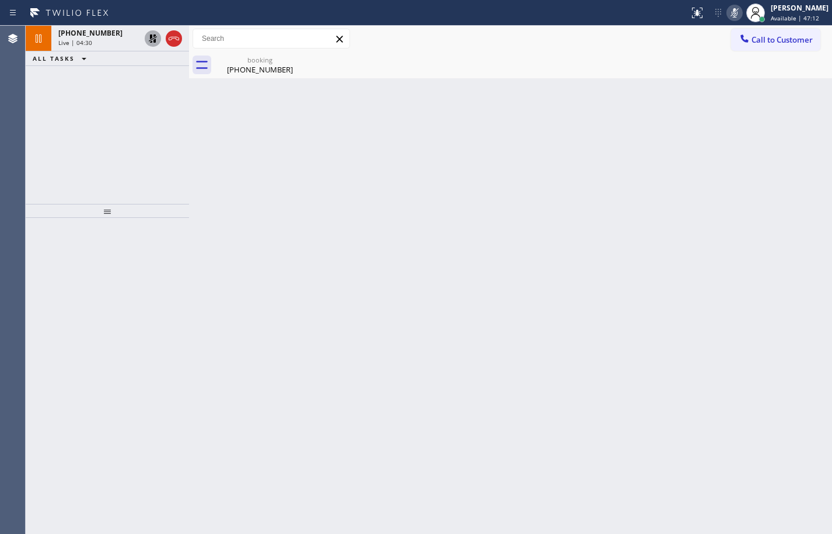
drag, startPoint x: 95, startPoint y: 44, endPoint x: 109, endPoint y: 57, distance: 19.4
click at [95, 44] on div "Live | 04:30" at bounding box center [99, 43] width 82 height 8
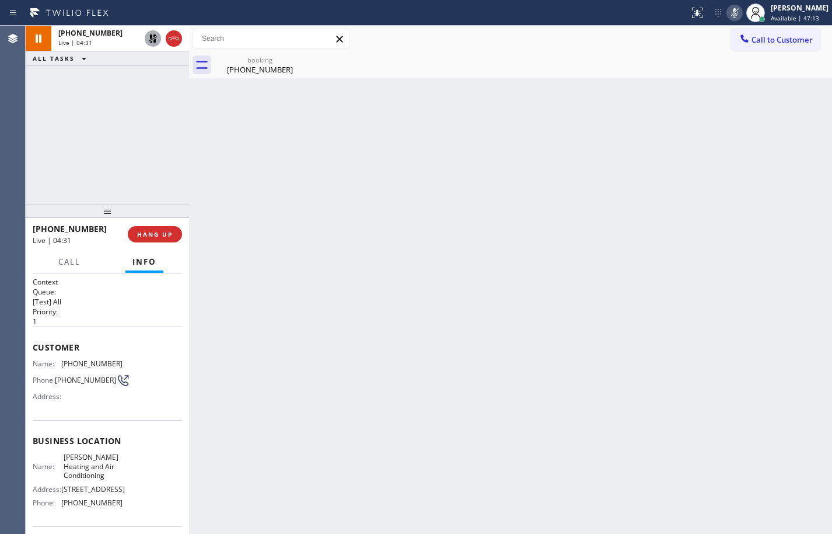
click at [151, 41] on icon at bounding box center [153, 39] width 14 height 14
click at [728, 13] on icon at bounding box center [735, 13] width 14 height 14
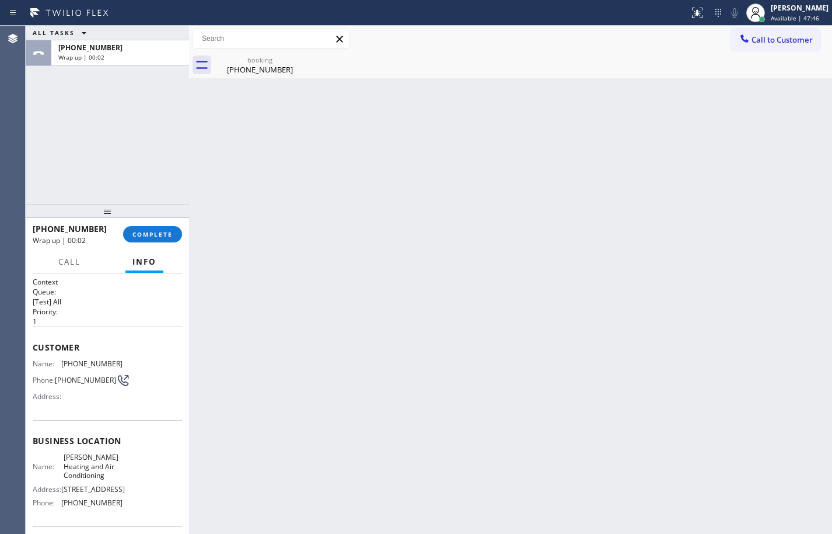
click at [147, 250] on button "Info" at bounding box center [145, 261] width 38 height 23
click at [153, 239] on button "COMPLETE" at bounding box center [152, 234] width 59 height 16
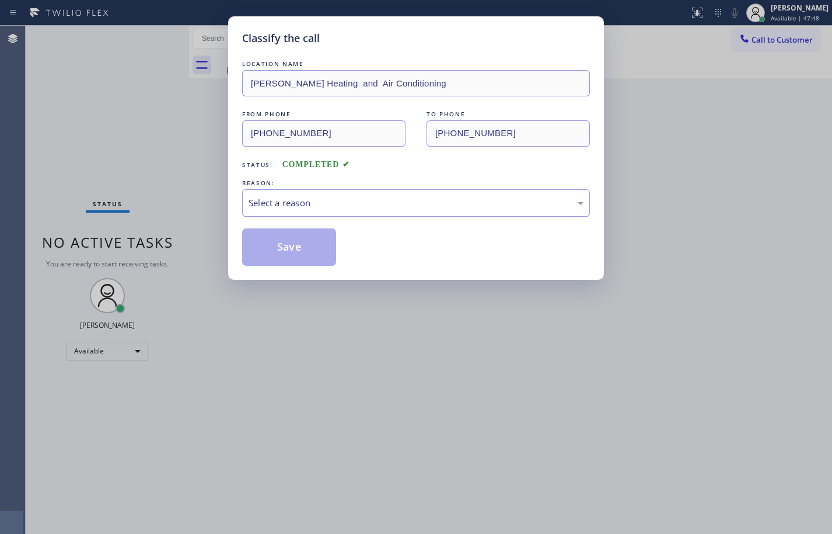
click at [350, 209] on div "Select a reason" at bounding box center [416, 202] width 335 height 13
click at [320, 247] on button "Save" at bounding box center [289, 246] width 94 height 37
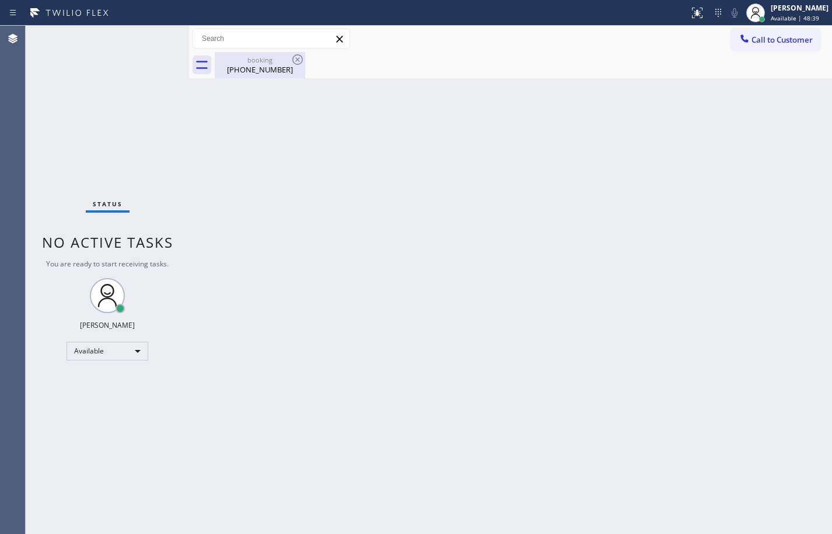
click at [247, 67] on div "(832) 607-3966" at bounding box center [260, 69] width 88 height 11
click at [483, 55] on div at bounding box center [524, 65] width 618 height 26
click at [737, 228] on div "Back to Dashboard Change Sender ID Customers Technicians Select a contact Outbo…" at bounding box center [510, 280] width 643 height 508
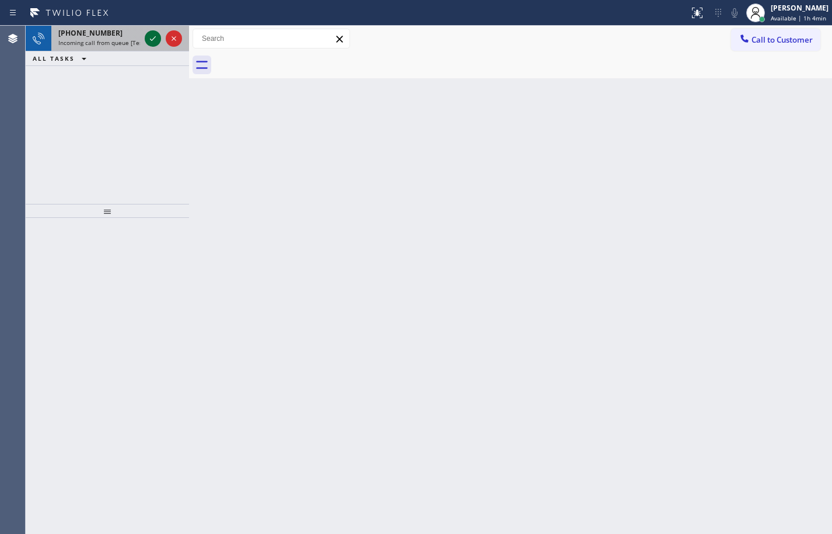
drag, startPoint x: 115, startPoint y: 39, endPoint x: 153, endPoint y: 38, distance: 38.0
click at [115, 39] on span "Incoming call from queue [Test] All" at bounding box center [106, 43] width 97 height 8
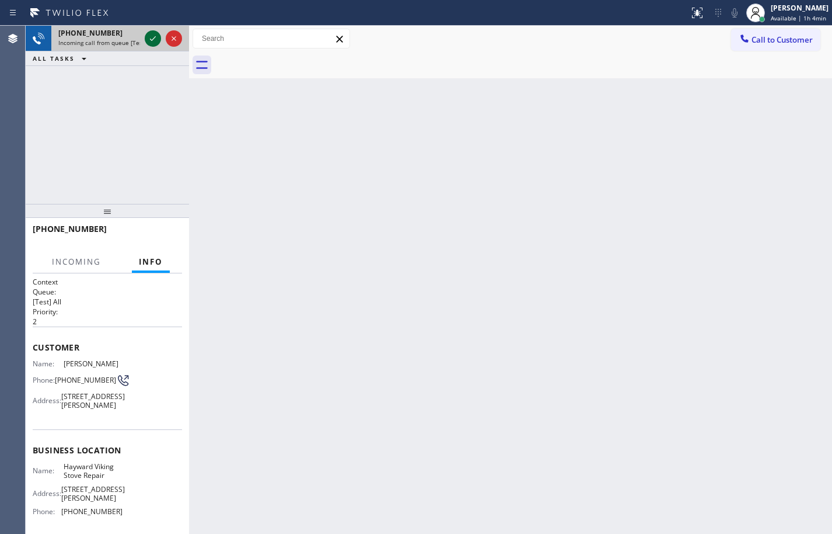
click at [157, 39] on icon at bounding box center [153, 39] width 14 height 14
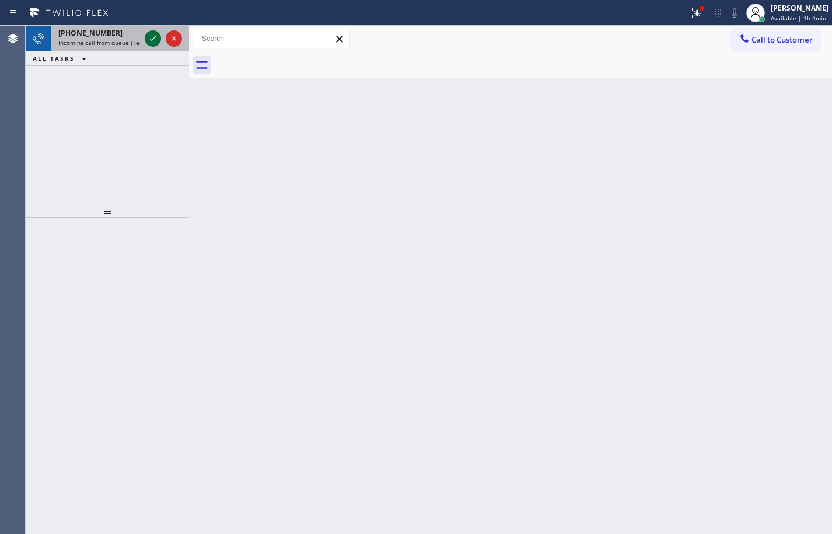
click at [155, 41] on icon at bounding box center [153, 39] width 14 height 14
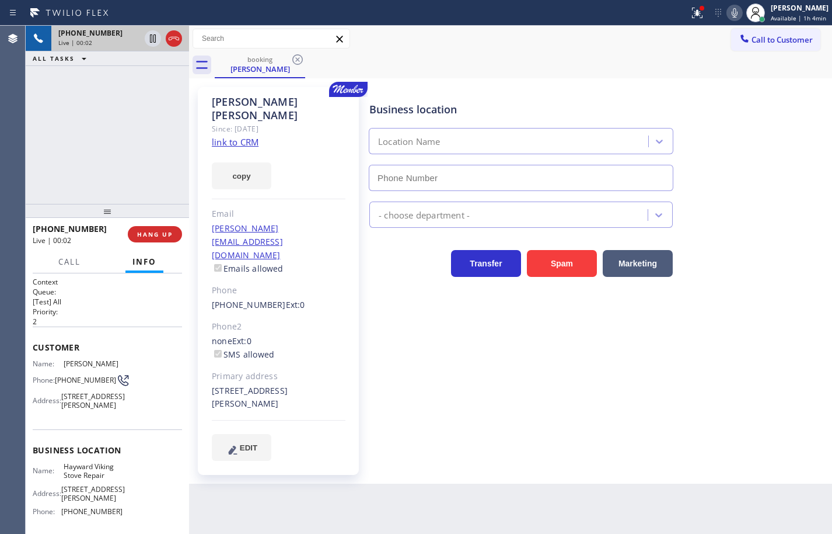
type input "(510) 319-0237"
click at [233, 136] on link "link to CRM" at bounding box center [235, 142] width 47 height 12
click at [264, 164] on button "copy" at bounding box center [242, 175] width 60 height 27
click at [729, 13] on icon at bounding box center [735, 13] width 14 height 14
click at [151, 38] on icon at bounding box center [153, 39] width 14 height 14
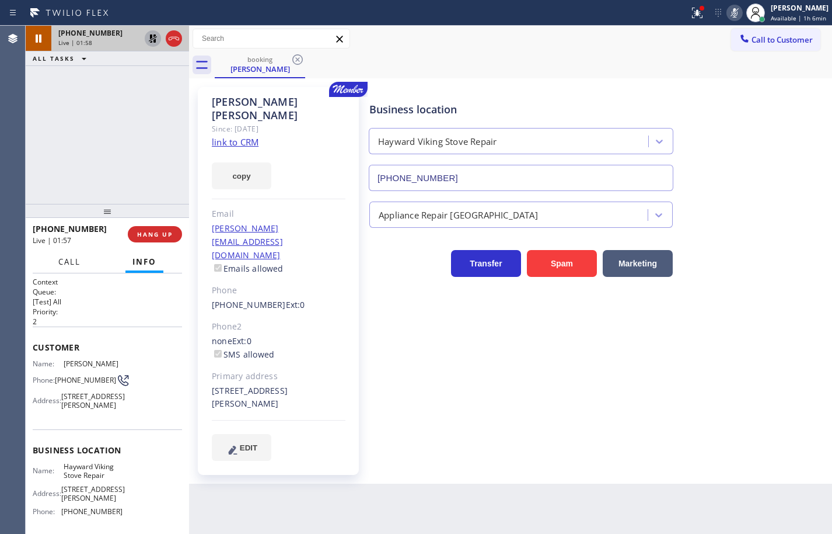
click at [79, 265] on span "Call" at bounding box center [69, 261] width 22 height 11
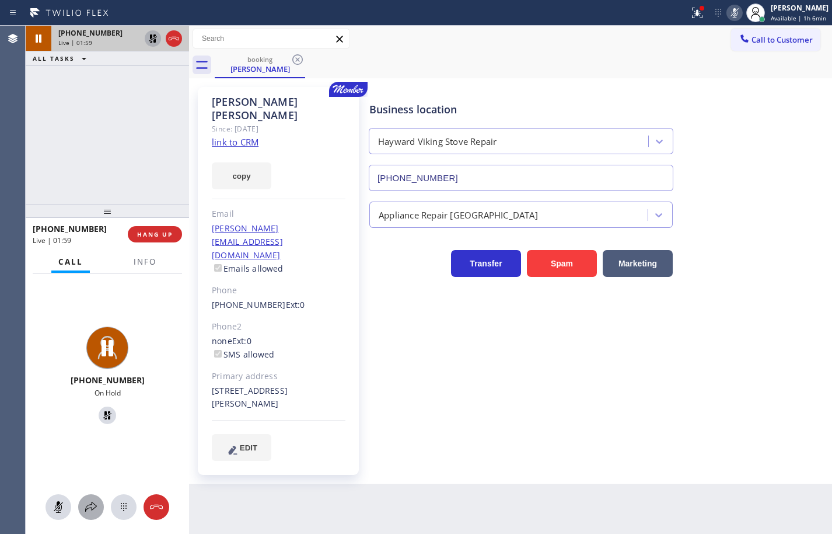
click at [91, 513] on icon at bounding box center [91, 507] width 14 height 14
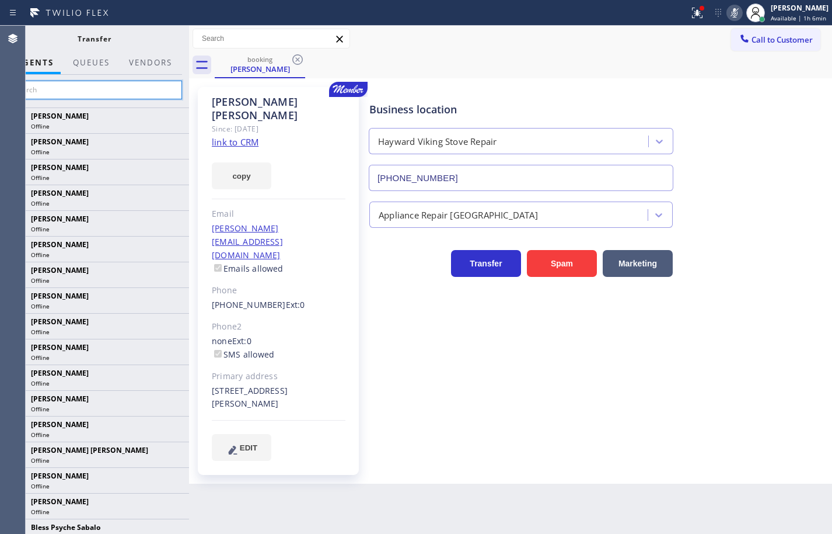
click at [107, 92] on input "text" at bounding box center [94, 90] width 176 height 19
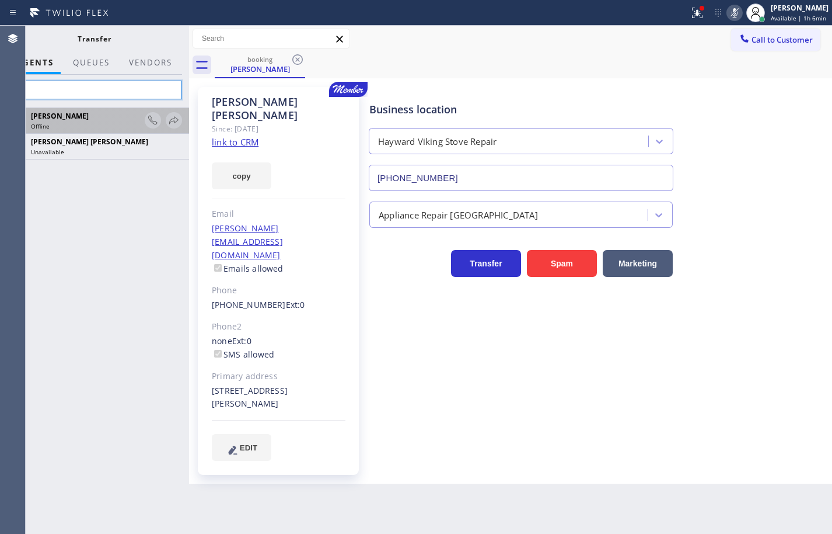
type input "ray"
click at [187, 109] on div "Joseph Ray Abcede Offline" at bounding box center [94, 121] width 190 height 26
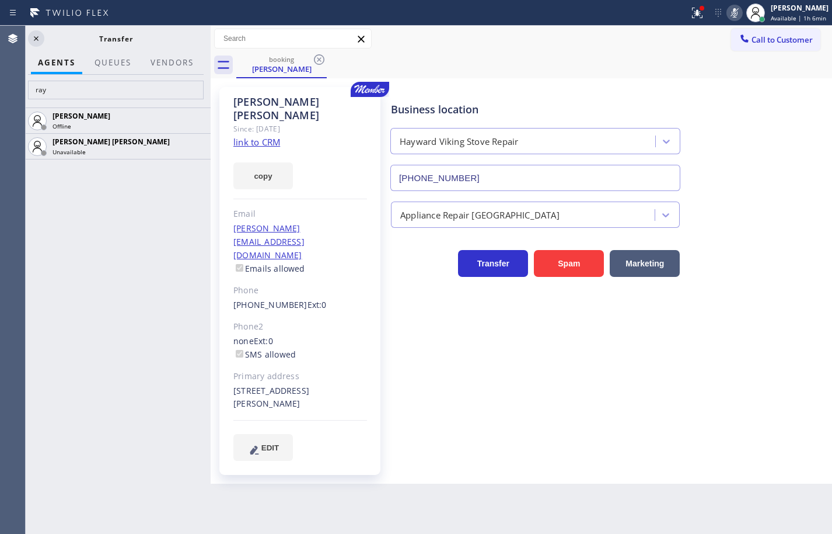
drag, startPoint x: 189, startPoint y: 102, endPoint x: 211, endPoint y: 101, distance: 21.6
click at [211, 101] on div at bounding box center [211, 280] width 0 height 508
click at [37, 40] on icon at bounding box center [36, 39] width 14 height 14
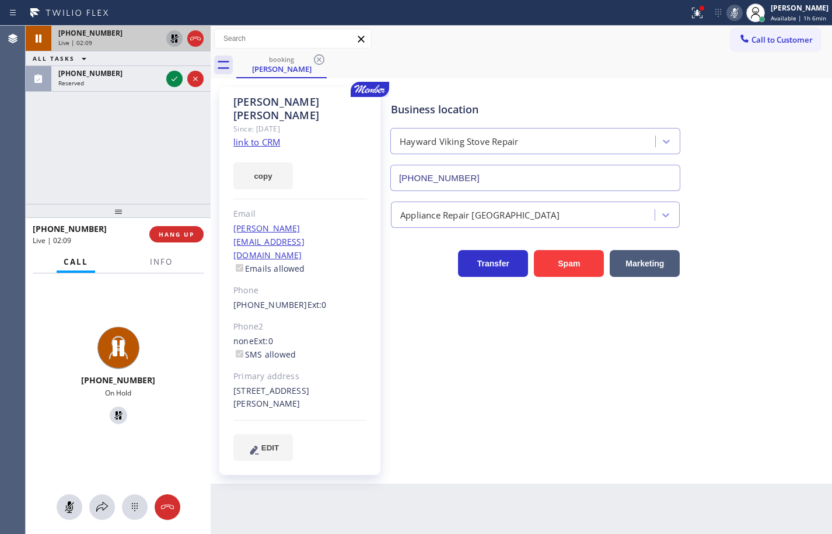
click at [177, 37] on icon at bounding box center [175, 39] width 14 height 14
click at [732, 13] on icon at bounding box center [735, 12] width 6 height 9
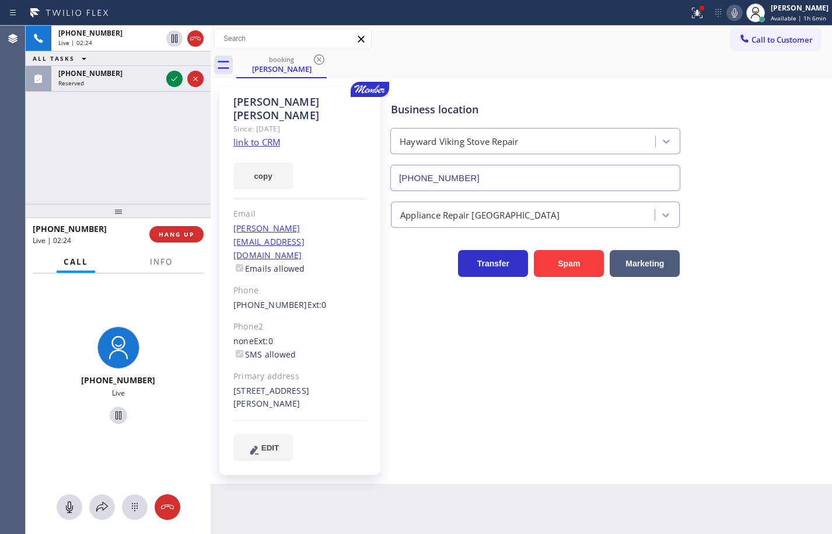
click at [89, 177] on div "+15103685657 Live | 02:24 ALL TASKS ALL TASKS ACTIVE TASKS TASKS IN WRAP UP (94…" at bounding box center [118, 115] width 185 height 178
click at [104, 507] on icon at bounding box center [102, 507] width 14 height 14
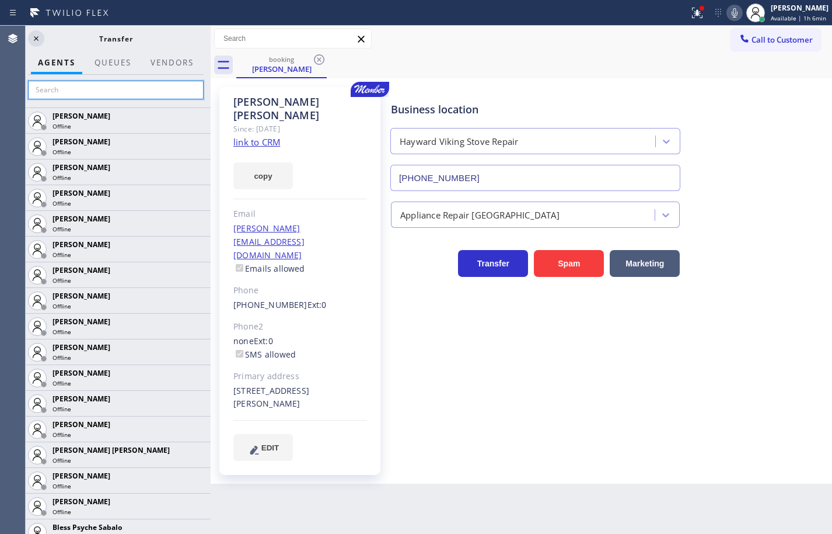
click at [111, 92] on input "text" at bounding box center [116, 90] width 176 height 19
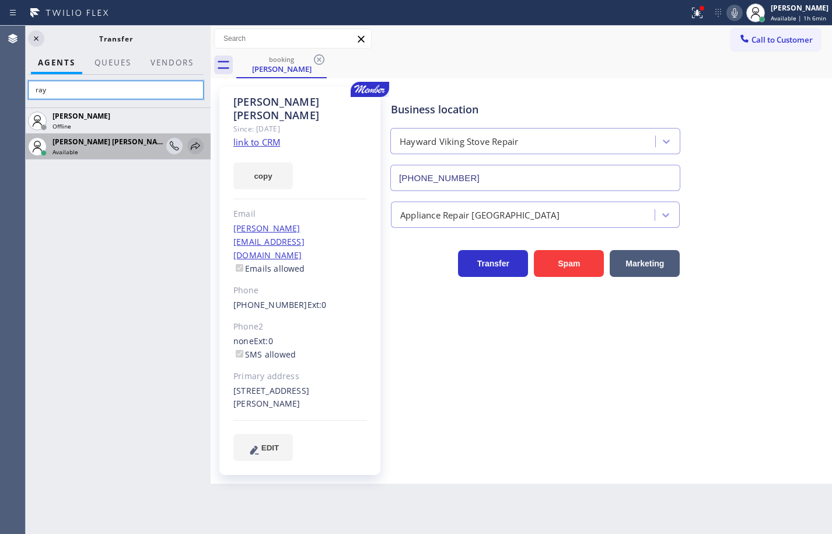
type input "ray"
click at [197, 144] on icon at bounding box center [196, 146] width 14 height 14
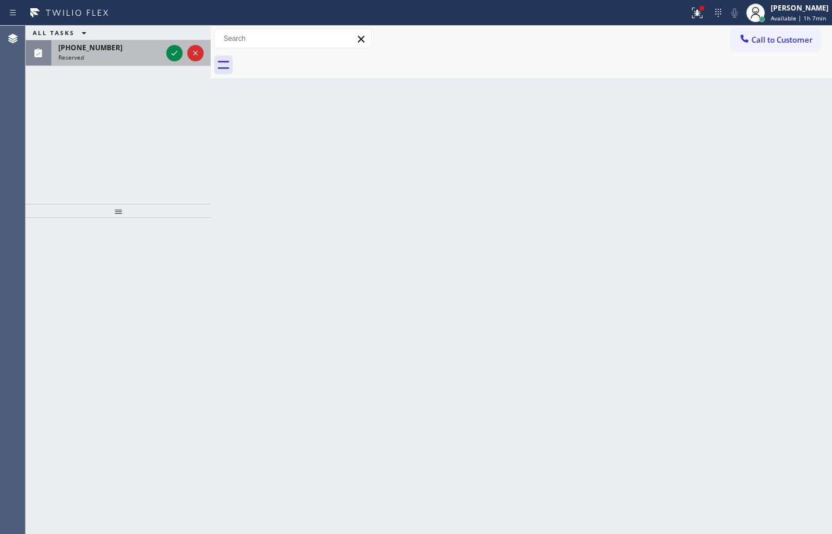
click at [124, 57] on div "Reserved" at bounding box center [109, 57] width 103 height 8
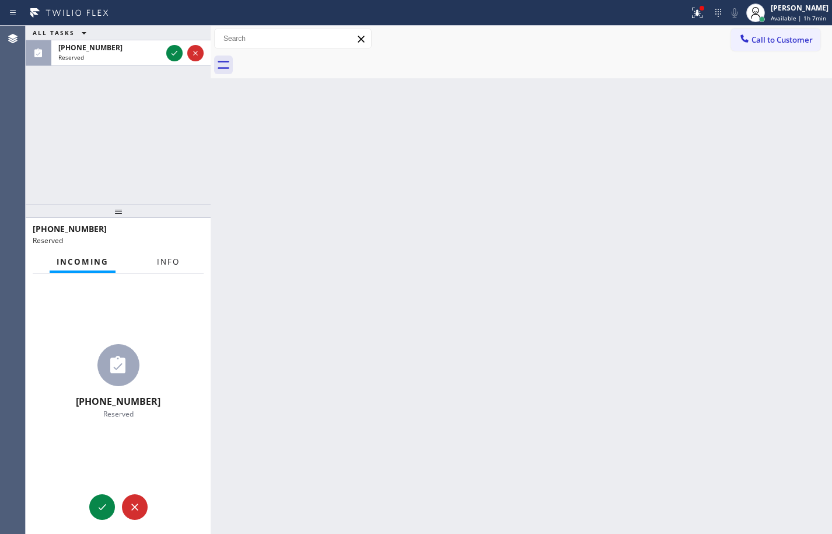
click at [174, 268] on button "Info" at bounding box center [168, 261] width 37 height 23
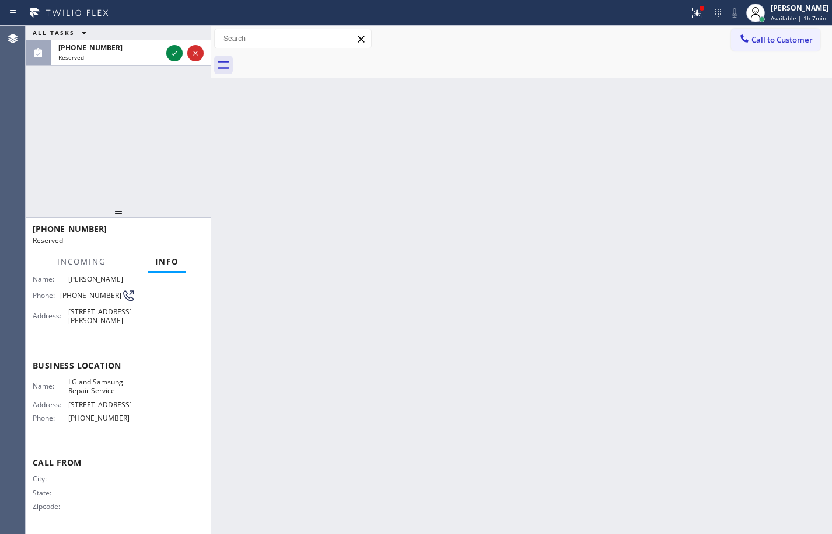
scroll to position [103, 0]
click at [134, 437] on div "Business location Name: LG and Samsung Repair Service Address: 438 E Katella Av…" at bounding box center [118, 392] width 171 height 97
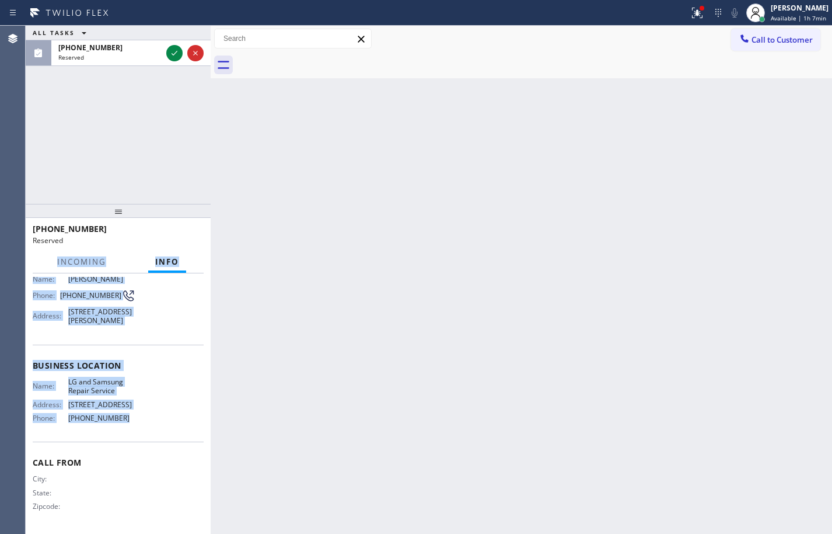
scroll to position [0, 0]
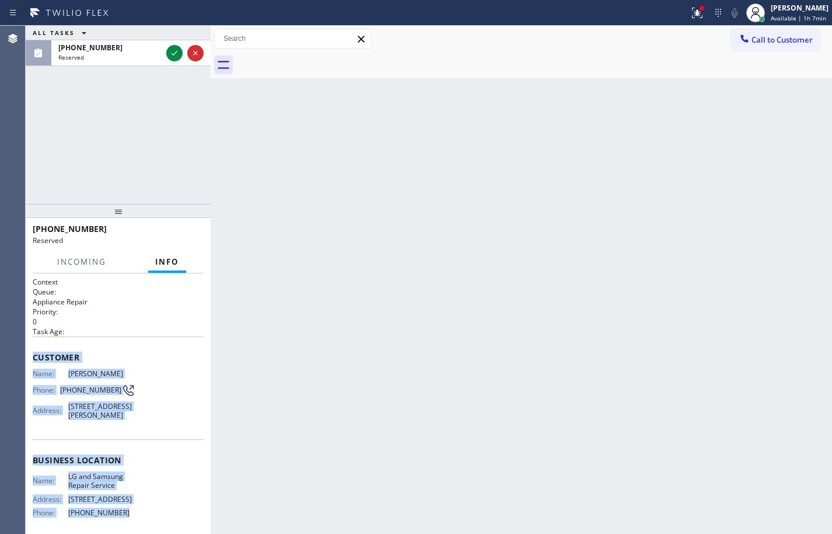
drag, startPoint x: 133, startPoint y: 430, endPoint x: 29, endPoint y: 348, distance: 132.7
click at [29, 348] on div "Context Queue: Appliance Repair Priority: 0 Task Age: Customer Name: Jan Hundeb…" at bounding box center [118, 403] width 185 height 260
copy div "Customer Name: Jan Hundeby Phone: (949) 812-1707 Address: 15452 Lorraine Way, I…"
click at [168, 48] on icon at bounding box center [175, 53] width 14 height 14
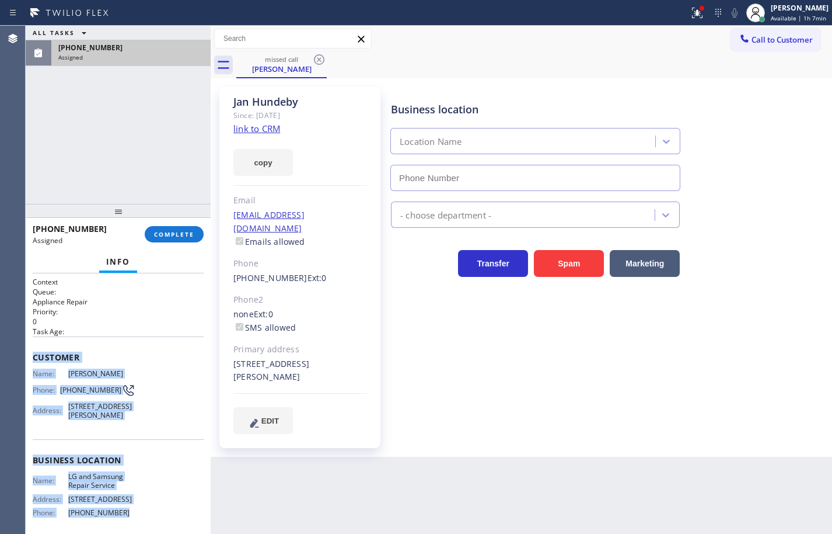
type input "(714) 248-8165"
click at [269, 128] on link "link to CRM" at bounding box center [256, 129] width 47 height 12
click at [268, 158] on button "copy" at bounding box center [263, 162] width 60 height 27
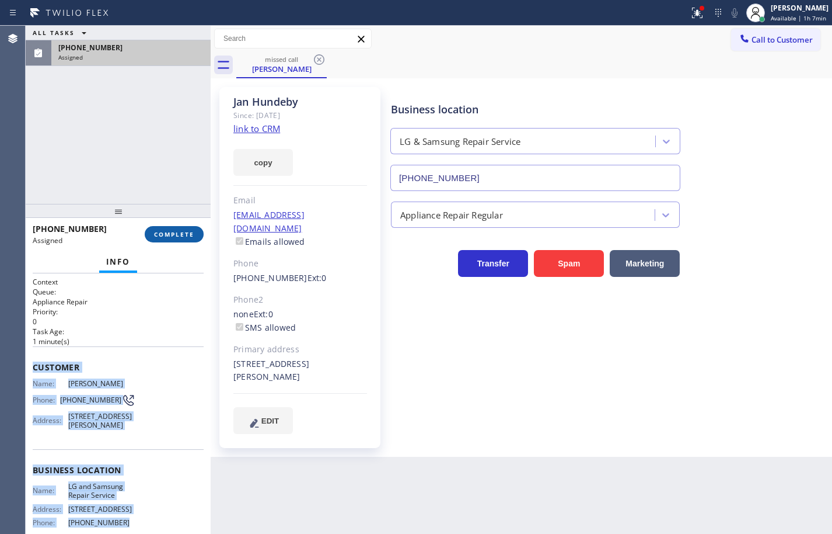
click at [194, 232] on span "COMPLETE" at bounding box center [174, 234] width 40 height 8
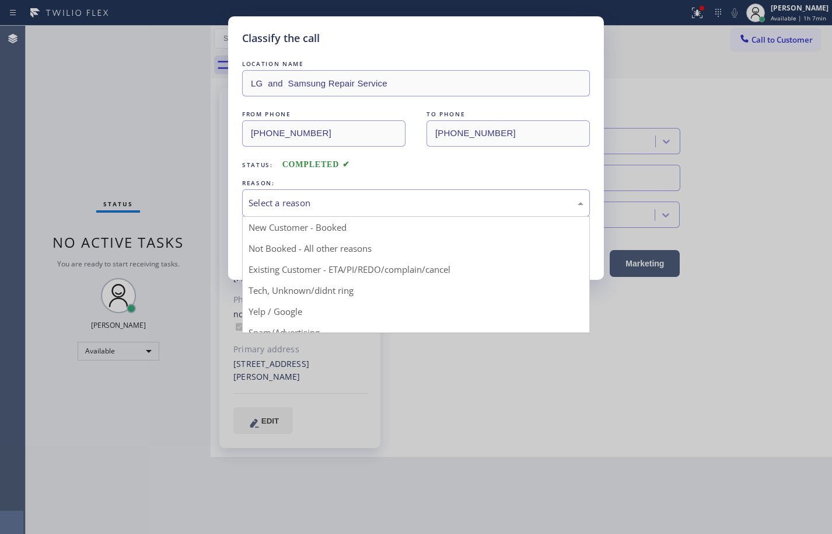
click at [332, 204] on div "Select a reason" at bounding box center [416, 202] width 335 height 13
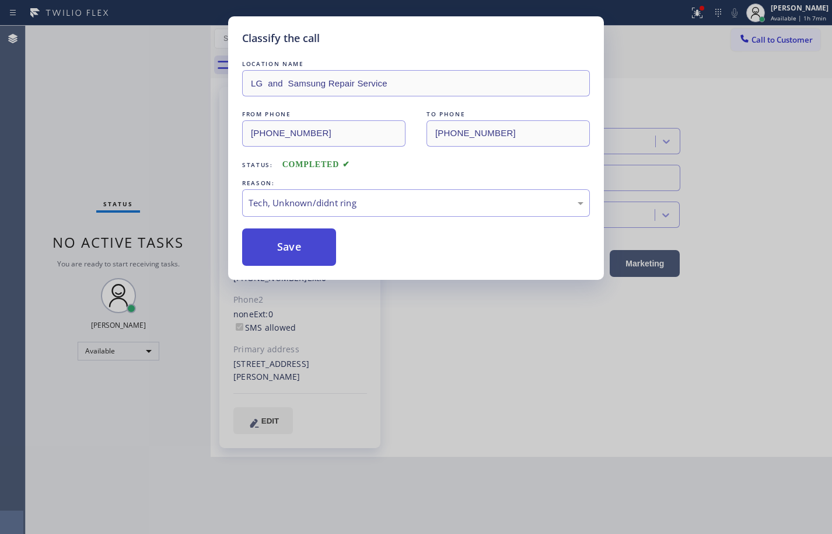
click at [311, 244] on button "Save" at bounding box center [289, 246] width 94 height 37
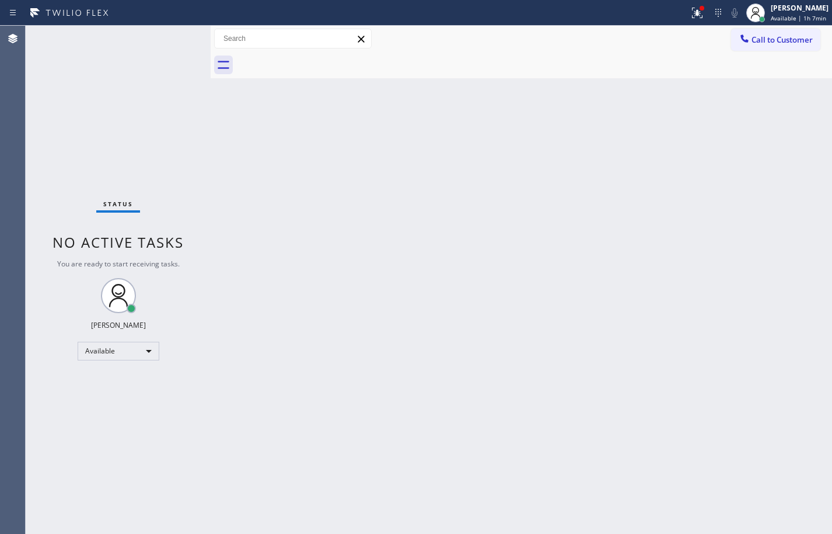
click at [551, 53] on div at bounding box center [534, 65] width 596 height 26
click at [90, 141] on div "Status No active tasks You are ready to start receiving tasks. Sean Louis Atano…" at bounding box center [118, 280] width 185 height 508
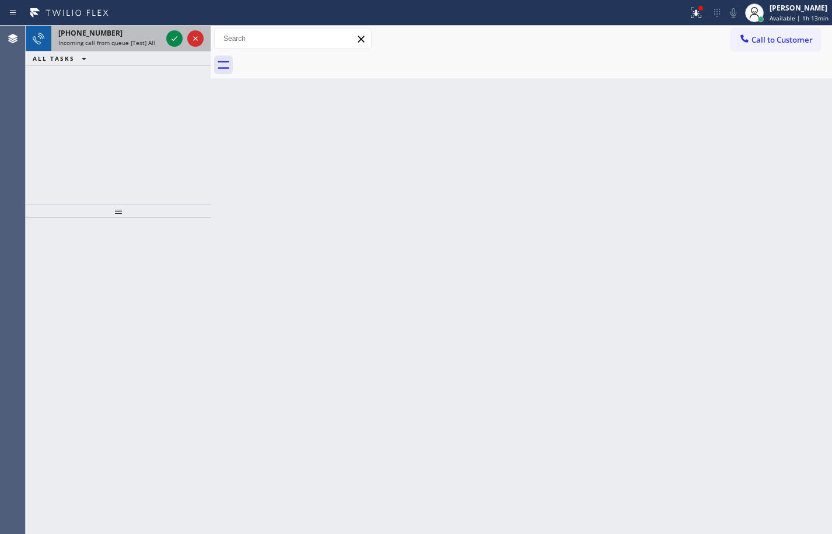
click at [95, 39] on span "Incoming call from queue [Test] All" at bounding box center [106, 43] width 97 height 8
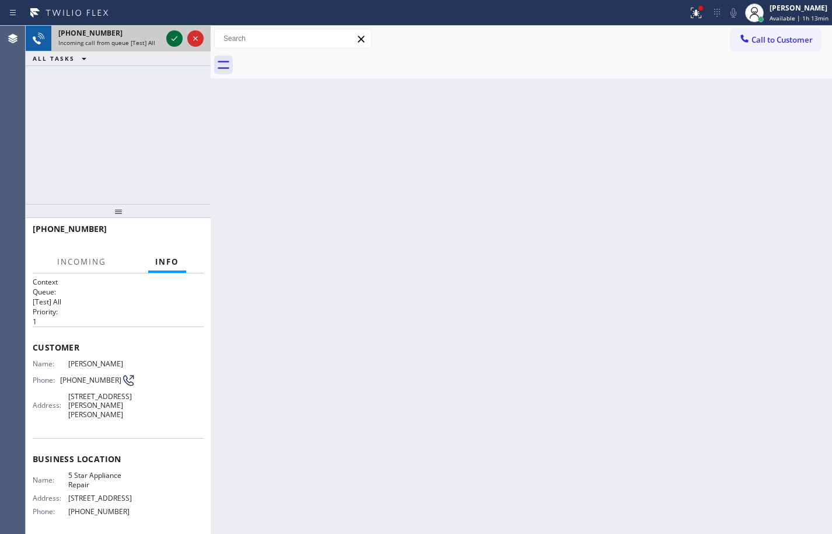
click at [174, 40] on icon at bounding box center [175, 38] width 6 height 5
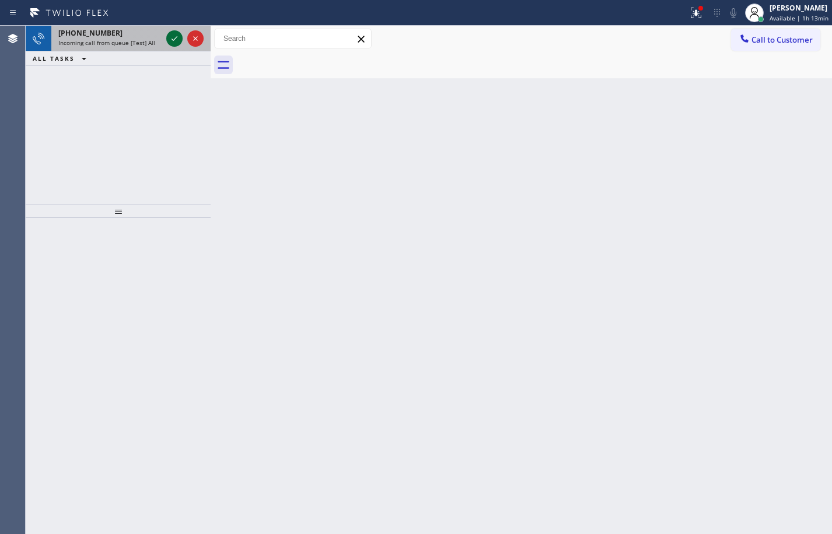
click at [169, 41] on icon at bounding box center [175, 39] width 14 height 14
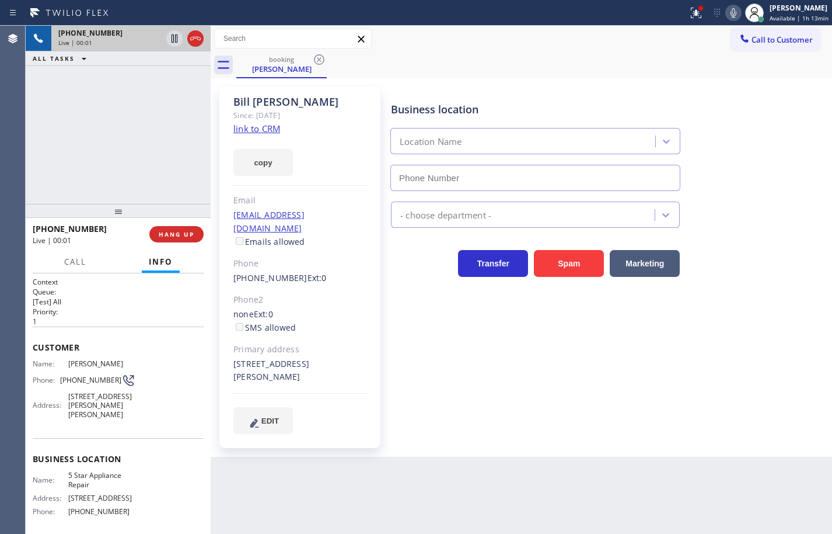
type input "[PHONE_NUMBER]"
click at [258, 129] on link "link to CRM" at bounding box center [256, 129] width 47 height 12
click at [274, 158] on button "copy" at bounding box center [263, 162] width 60 height 27
click at [727, 11] on icon at bounding box center [734, 13] width 14 height 14
click at [173, 41] on icon at bounding box center [175, 39] width 14 height 14
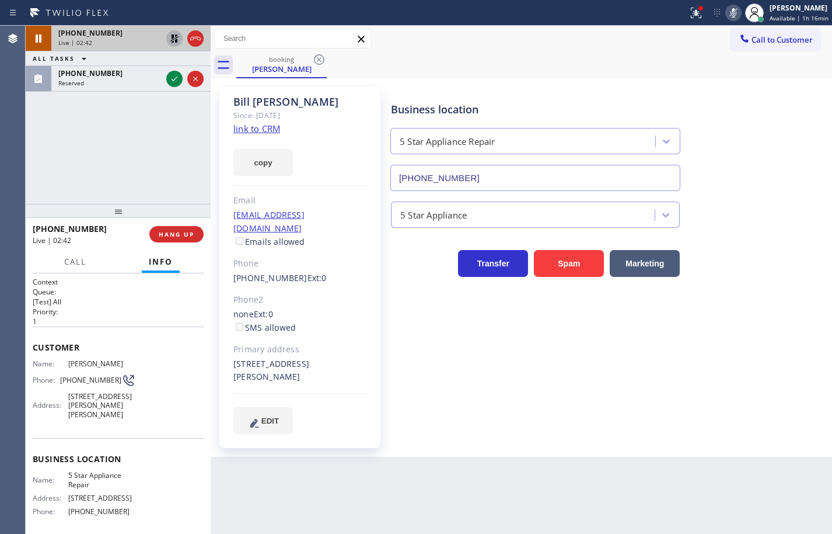
click at [106, 86] on div "Reserved" at bounding box center [109, 83] width 103 height 8
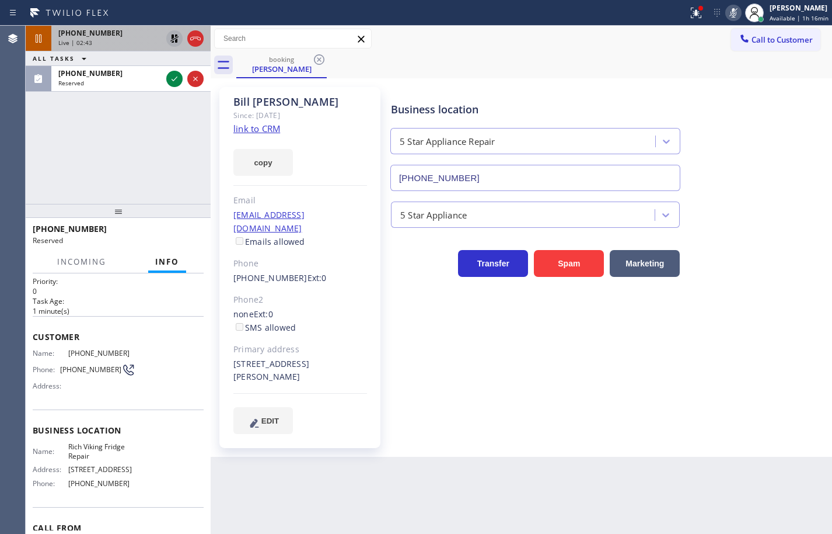
scroll to position [58, 0]
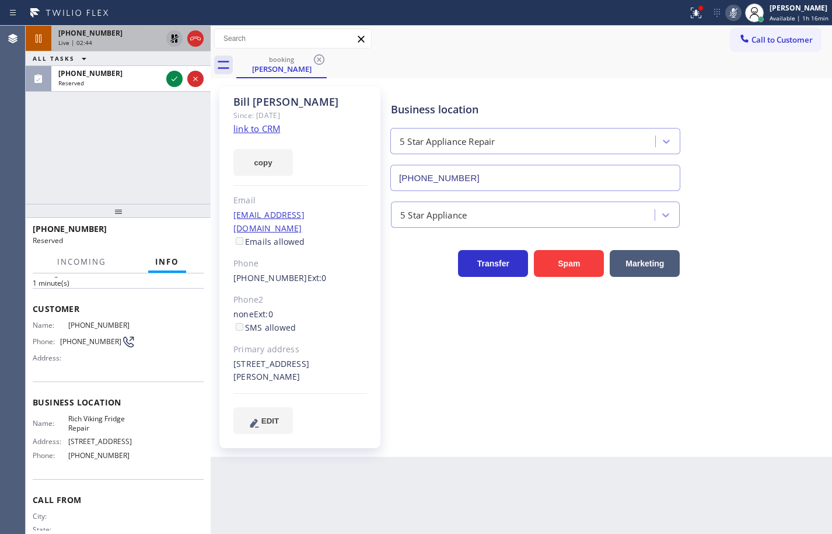
click at [124, 454] on span "(619) 773-0925" at bounding box center [101, 455] width 67 height 9
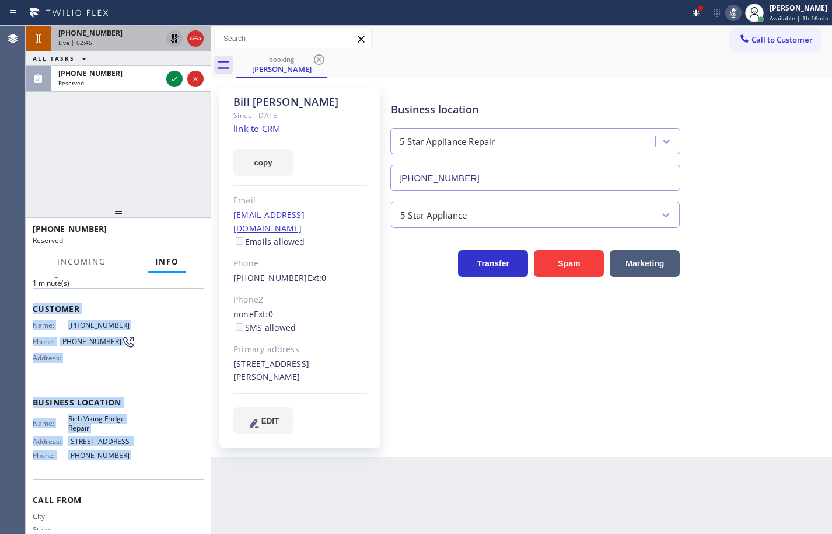
drag, startPoint x: 124, startPoint y: 454, endPoint x: 47, endPoint y: 303, distance: 170.0
click at [47, 303] on div "Context Queue: Appliance Repair High End Priority: 0 Task Age: 1 minute(s) Cust…" at bounding box center [118, 392] width 171 height 348
copy div "Customer Name: (619) 726-9363 Phone: (619) 726-9363 Address: Business location …"
click at [170, 78] on icon at bounding box center [175, 79] width 14 height 14
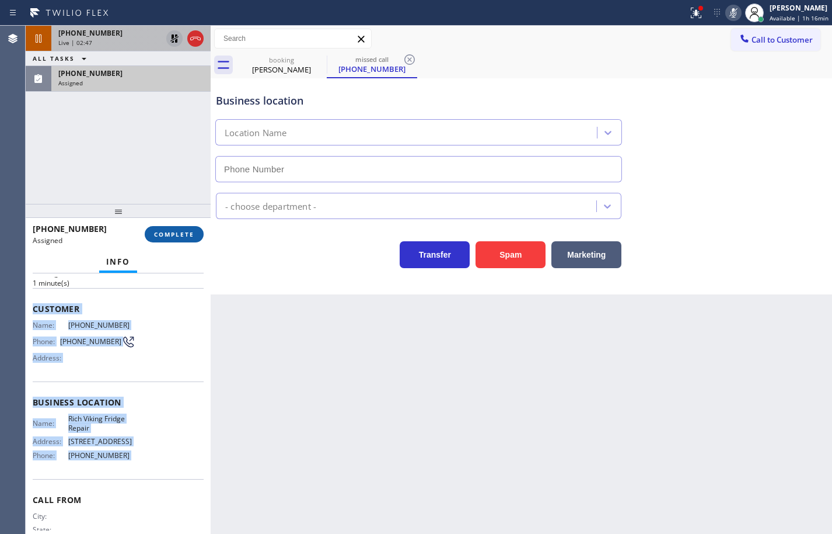
type input "(619) 773-0925"
click at [194, 233] on span "COMPLETE" at bounding box center [174, 234] width 40 height 8
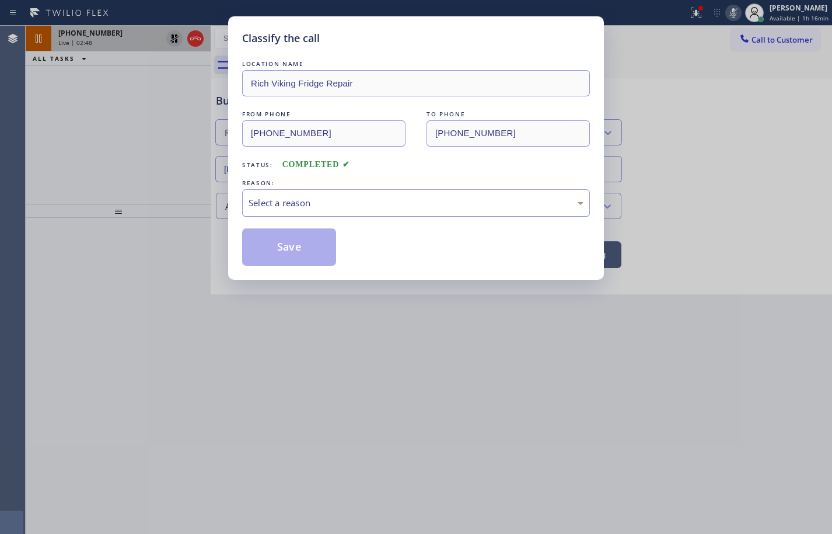
click at [318, 214] on div "Select a reason" at bounding box center [416, 202] width 348 height 27
click at [318, 258] on button "Save" at bounding box center [289, 246] width 94 height 37
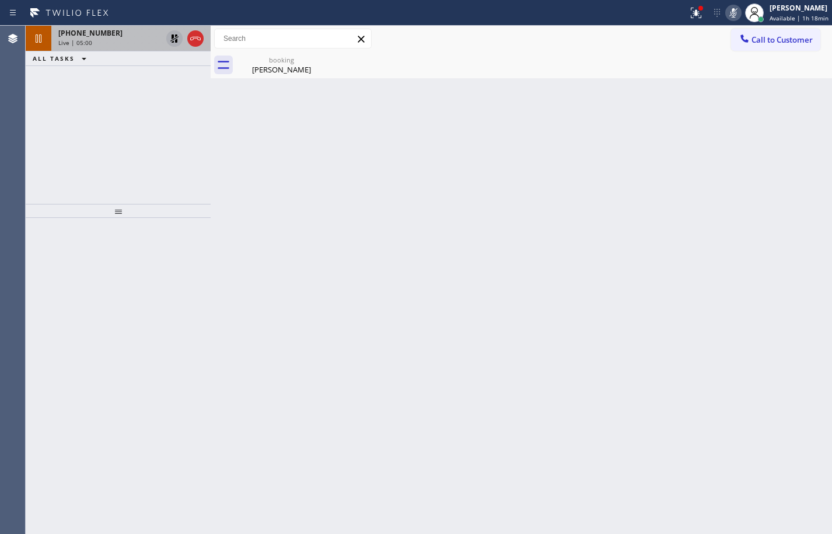
click at [174, 36] on icon at bounding box center [174, 38] width 8 height 8
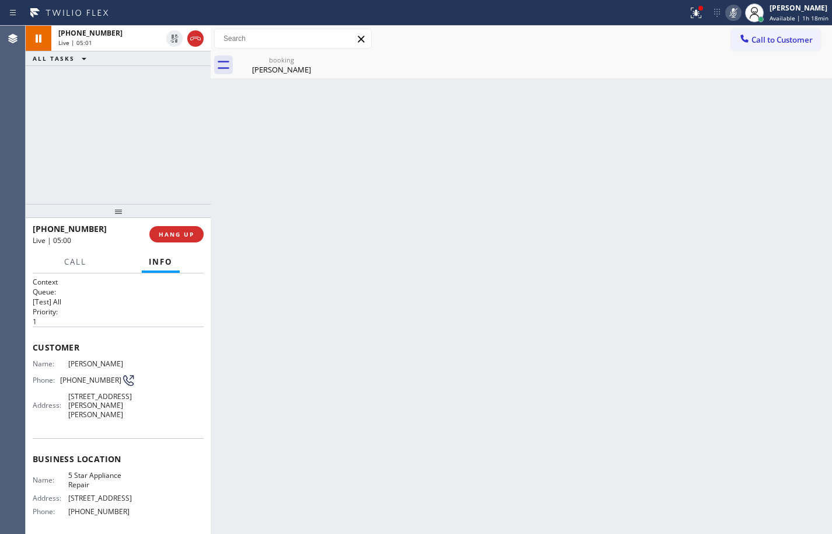
click at [727, 12] on icon at bounding box center [734, 13] width 14 height 14
click at [125, 117] on div "+13102835059 Live | 05:46 ALL TASKS ALL TASKS ACTIVE TASKS TASKS IN WRAP UP" at bounding box center [118, 115] width 185 height 178
click at [678, 143] on div "Back to Dashboard Change Sender ID Customers Technicians Select a contact Outbo…" at bounding box center [522, 280] width 622 height 508
click at [109, 119] on div "+13102835059 Live | 06:09 ALL TASKS ALL TASKS ACTIVE TASKS TASKS IN WRAP UP" at bounding box center [118, 115] width 185 height 178
click at [796, 283] on div "Back to Dashboard Change Sender ID Customers Technicians Select a contact Outbo…" at bounding box center [522, 280] width 622 height 508
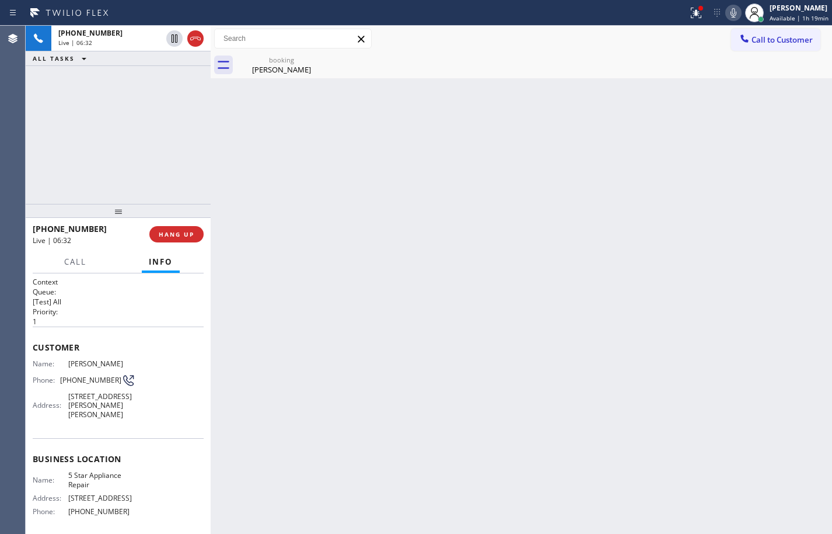
click at [727, 16] on icon at bounding box center [734, 13] width 14 height 14
drag, startPoint x: 820, startPoint y: 329, endPoint x: 800, endPoint y: 308, distance: 29.3
click at [820, 329] on div "Back to Dashboard Change Sender ID Customers Technicians Select a contact Outbo…" at bounding box center [522, 280] width 622 height 508
click at [727, 9] on icon at bounding box center [734, 13] width 14 height 14
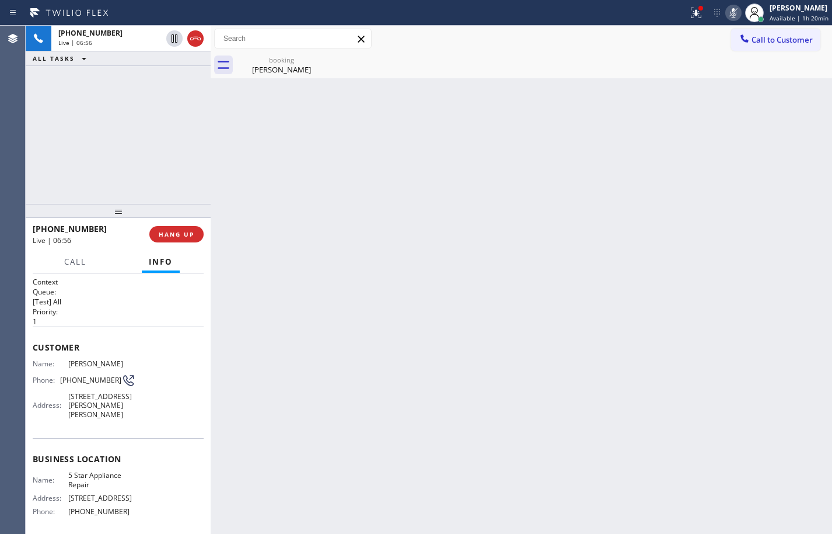
click at [731, 13] on icon at bounding box center [734, 12] width 6 height 9
drag, startPoint x: 814, startPoint y: 339, endPoint x: 805, endPoint y: 298, distance: 41.2
click at [814, 339] on div "Back to Dashboard Change Sender ID Customers Technicians Select a contact Outbo…" at bounding box center [522, 280] width 622 height 508
click at [728, 13] on icon at bounding box center [734, 13] width 14 height 14
click at [175, 41] on icon at bounding box center [175, 39] width 14 height 14
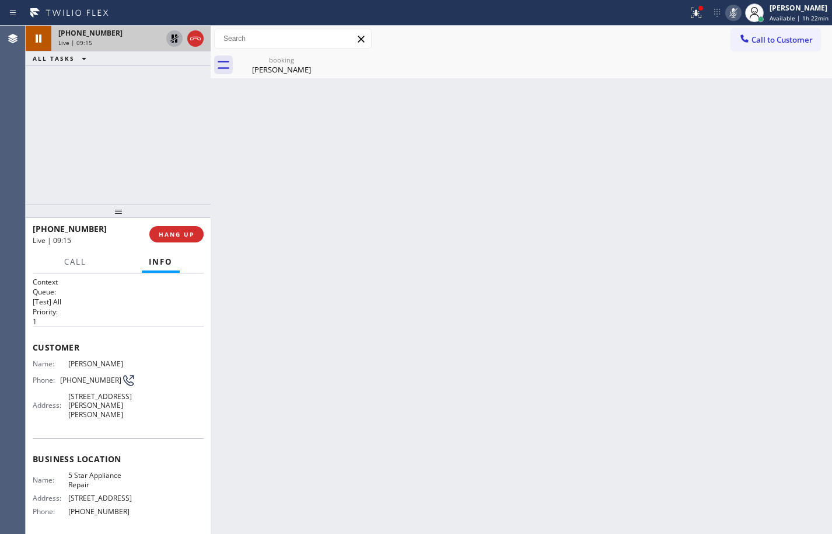
drag, startPoint x: 109, startPoint y: 130, endPoint x: 132, endPoint y: 100, distance: 37.8
click at [109, 130] on div "+13102835059 Live | 09:15 ALL TASKS ALL TASKS ACTIVE TASKS TASKS IN WRAP UP" at bounding box center [118, 115] width 185 height 178
click at [172, 40] on icon at bounding box center [175, 39] width 14 height 14
click at [730, 12] on rect at bounding box center [734, 12] width 8 height 8
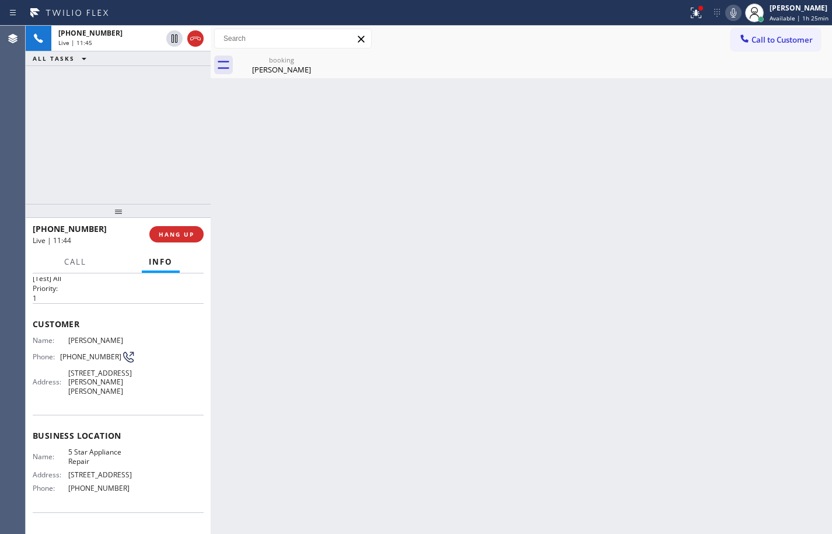
scroll to position [37, 0]
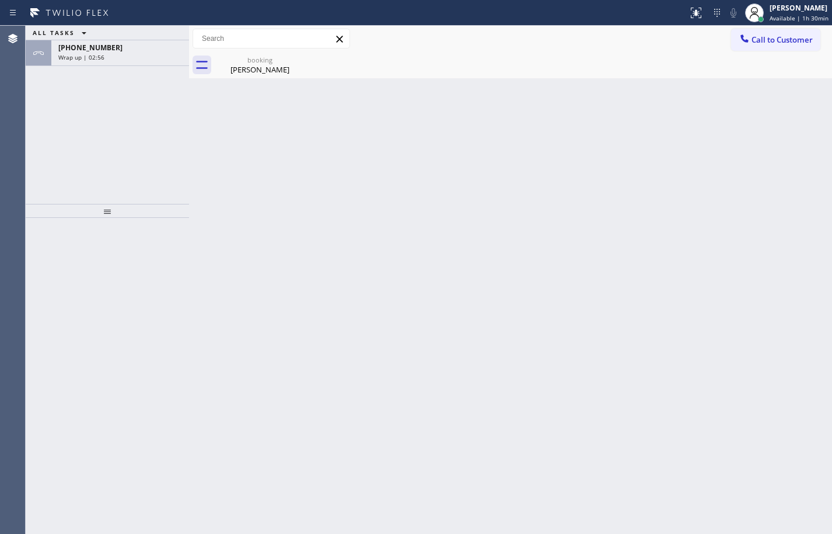
drag, startPoint x: 110, startPoint y: 61, endPoint x: 405, endPoint y: 1, distance: 301.4
click at [110, 61] on div "[PHONE_NUMBER] Wrap up | 02:56" at bounding box center [117, 53] width 133 height 26
click at [110, 61] on div "+13102835059 Wrap up | 02:56" at bounding box center [117, 53] width 133 height 26
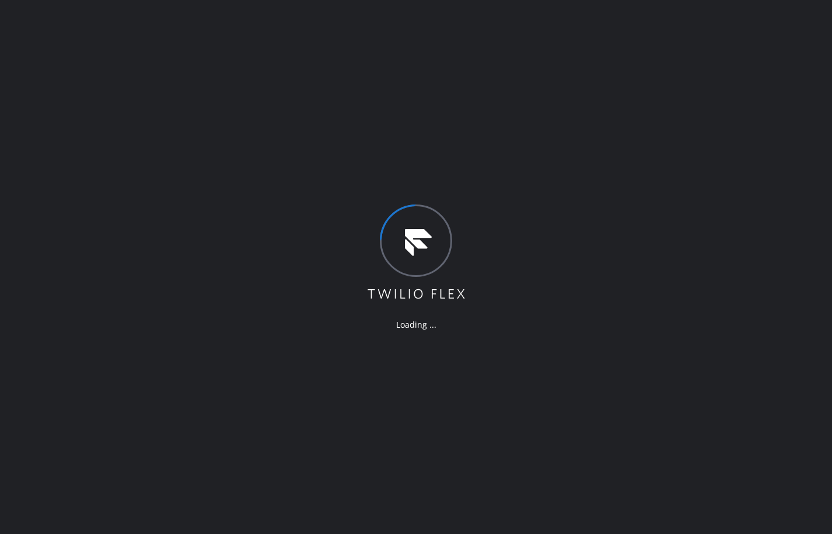
click at [611, 187] on div "Loading ..." at bounding box center [416, 267] width 832 height 534
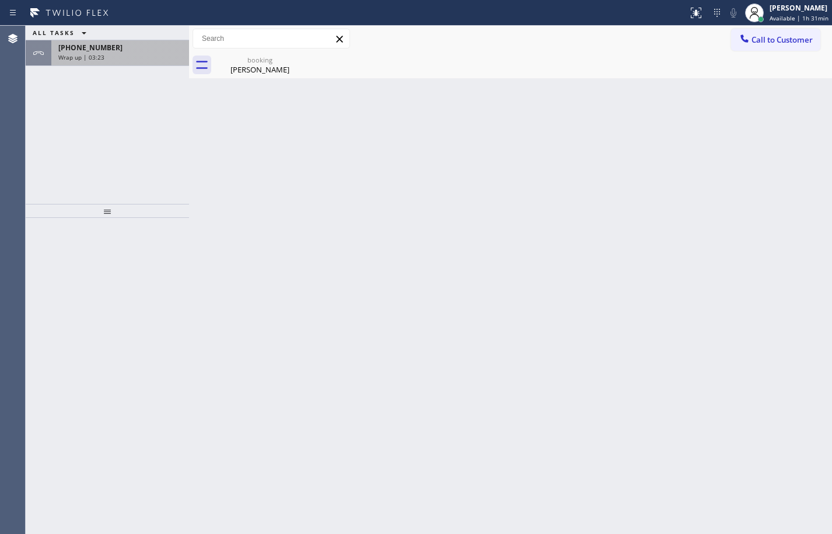
click at [86, 57] on span "Wrap up | 03:23" at bounding box center [81, 57] width 46 height 8
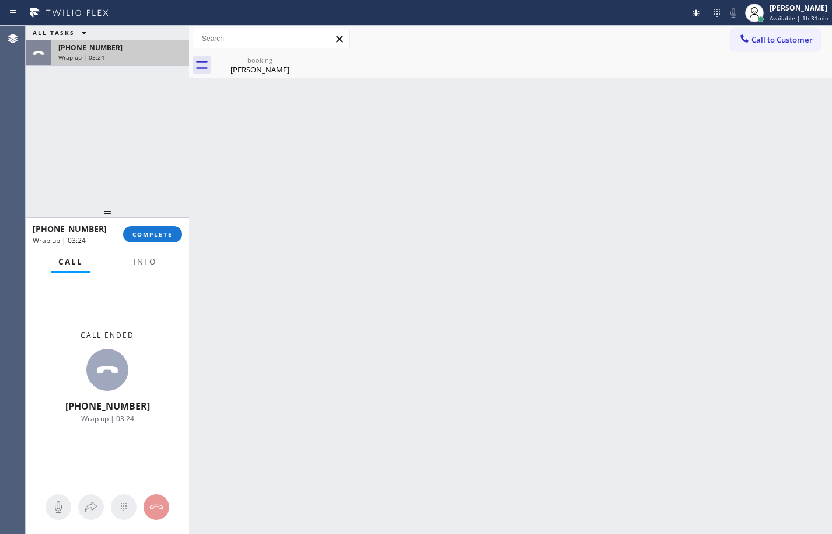
click at [86, 57] on span "Wrap up | 03:24" at bounding box center [81, 57] width 46 height 8
click at [165, 218] on div at bounding box center [107, 211] width 163 height 14
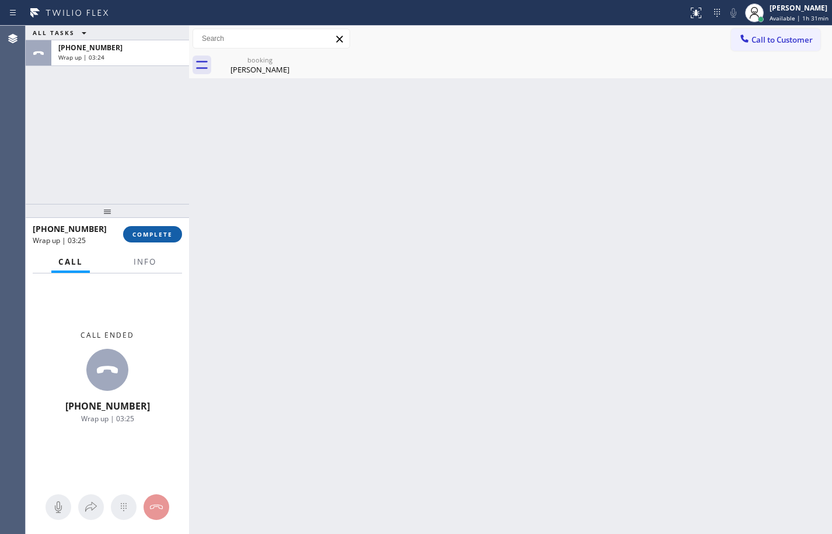
click at [162, 238] on span "COMPLETE" at bounding box center [153, 234] width 40 height 8
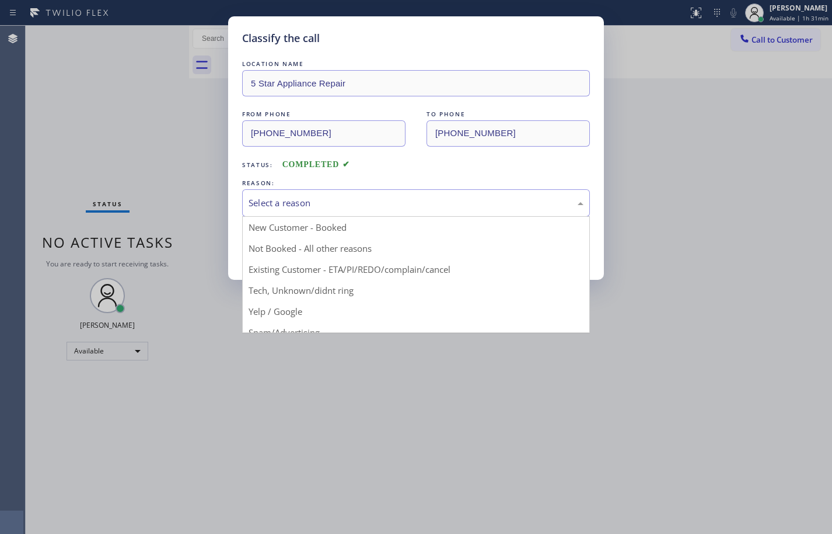
click at [297, 209] on div "Select a reason" at bounding box center [416, 202] width 335 height 13
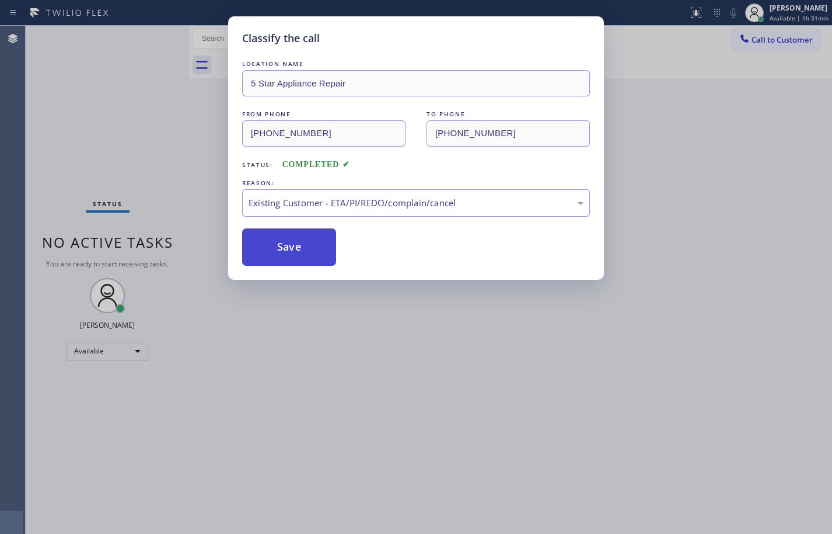
click at [317, 243] on button "Save" at bounding box center [289, 246] width 94 height 37
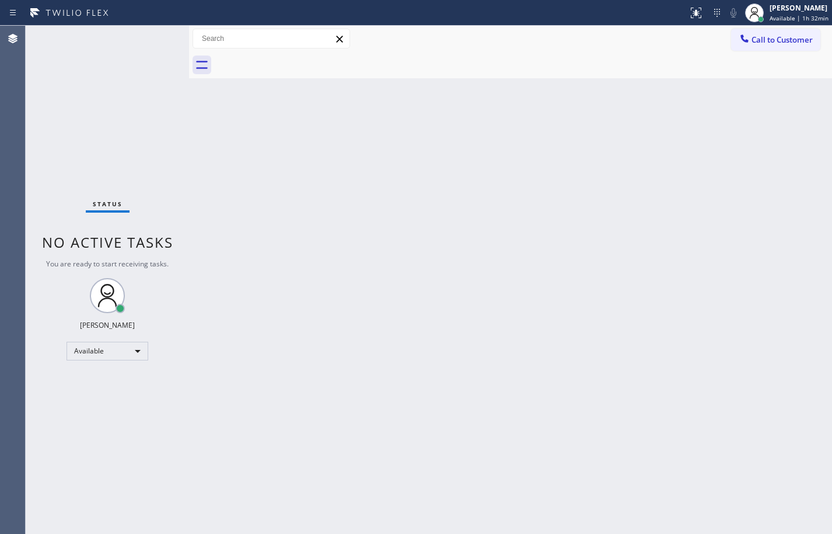
click at [780, 164] on div "Back to Dashboard Change Sender ID Customers Technicians Select a contact Outbo…" at bounding box center [510, 280] width 643 height 508
click at [781, 168] on div "Back to Dashboard Change Sender ID Customers Technicians Select a contact Outbo…" at bounding box center [510, 280] width 643 height 508
click at [817, 14] on div "Available | 2h" at bounding box center [800, 18] width 58 height 8
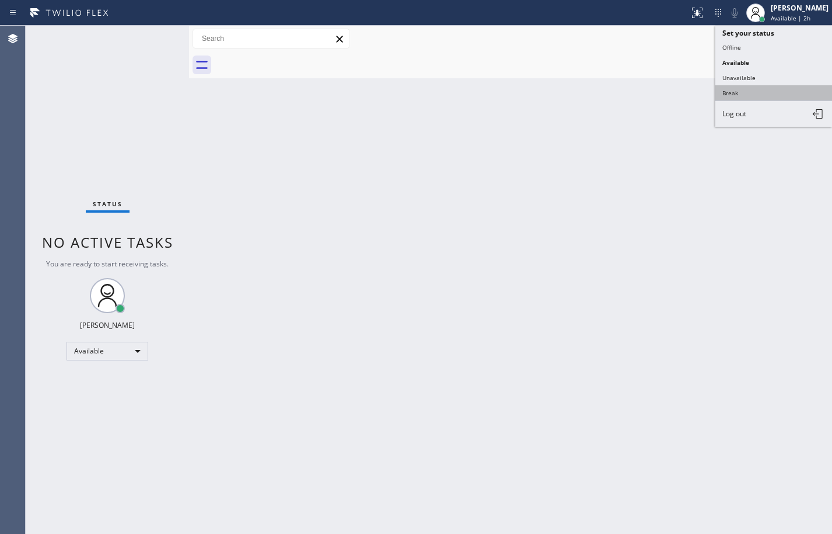
click at [764, 90] on button "Break" at bounding box center [774, 92] width 117 height 15
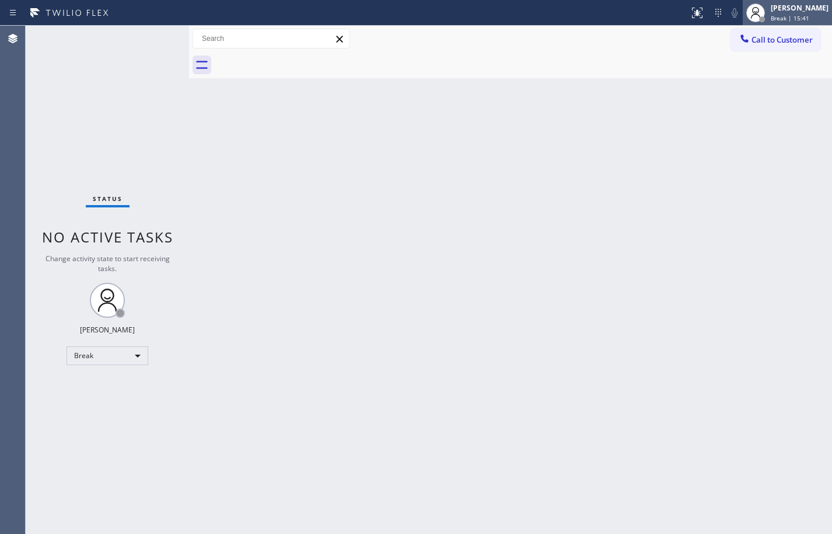
click at [806, 15] on div "Break | 15:41" at bounding box center [800, 18] width 58 height 8
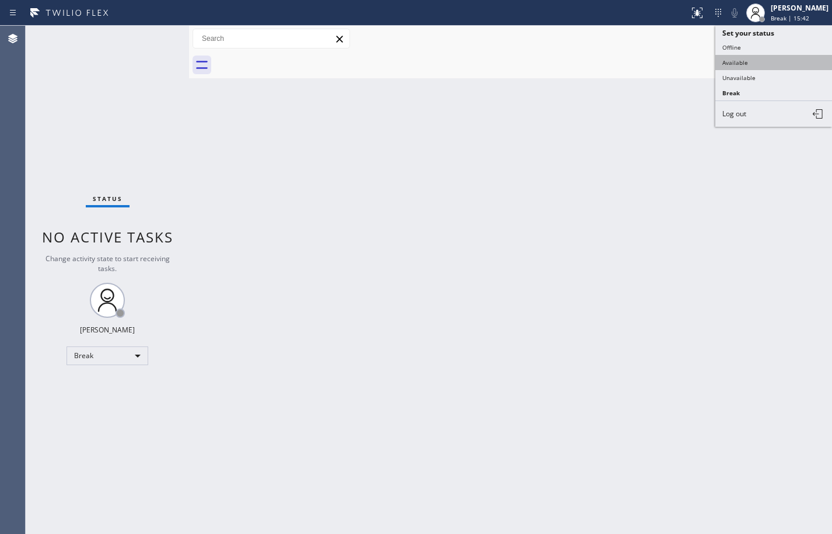
click at [772, 59] on button "Available" at bounding box center [774, 62] width 117 height 15
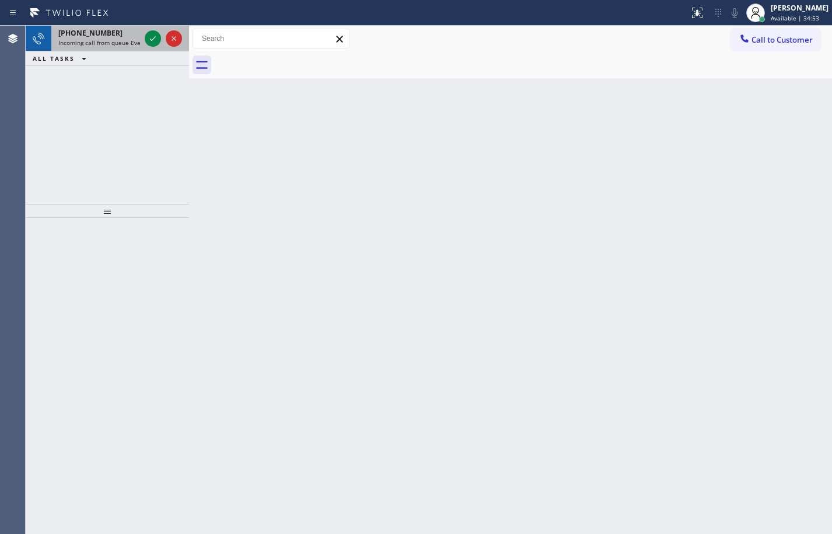
click at [94, 41] on span "Incoming call from queue Everybody" at bounding box center [108, 43] width 101 height 8
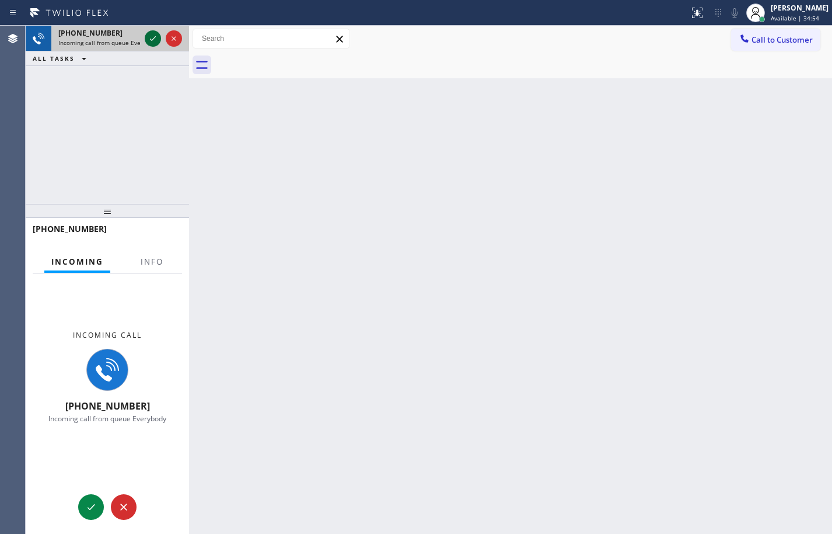
click at [151, 39] on icon at bounding box center [153, 39] width 14 height 14
click at [164, 258] on button "Info" at bounding box center [152, 261] width 37 height 23
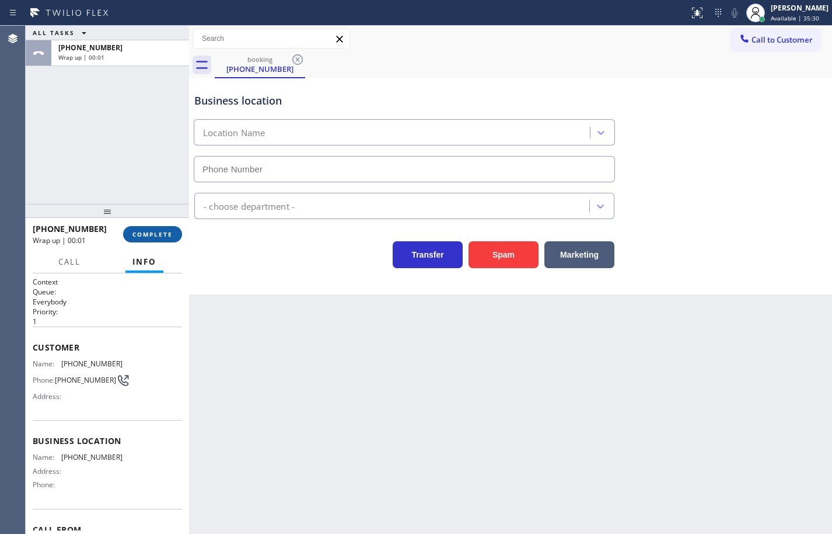
click at [161, 232] on span "COMPLETE" at bounding box center [153, 234] width 40 height 8
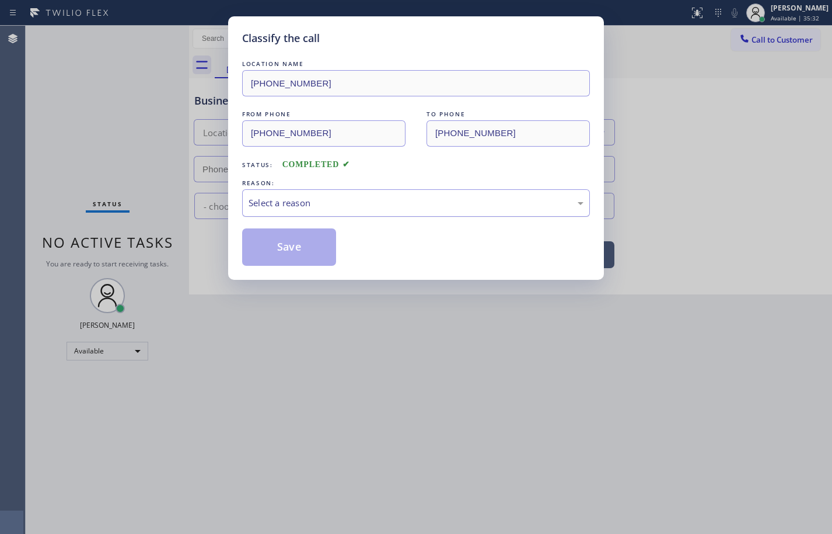
click at [372, 199] on div "Select a reason" at bounding box center [416, 202] width 335 height 13
click at [306, 249] on button "Save" at bounding box center [289, 246] width 94 height 37
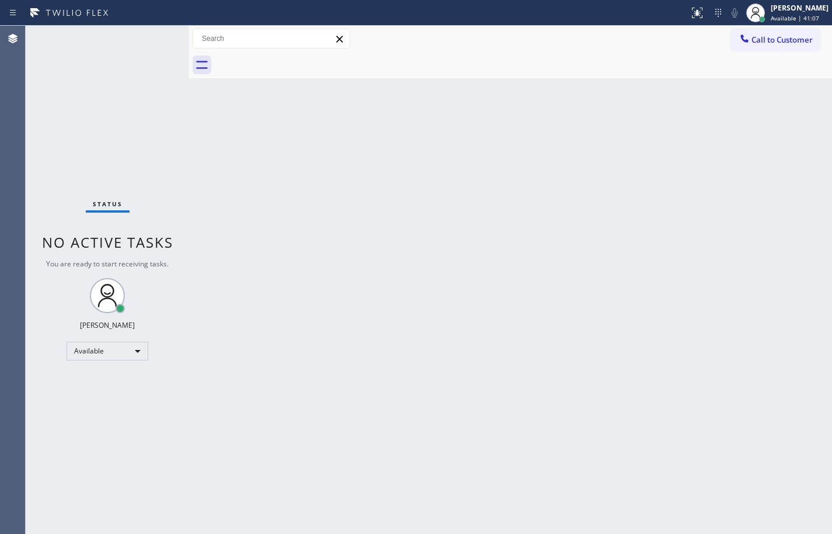
click at [466, 528] on div "Back to Dashboard Change Sender ID Customers Technicians Select a contact Outbo…" at bounding box center [510, 280] width 643 height 508
